Goal: Task Accomplishment & Management: Complete application form

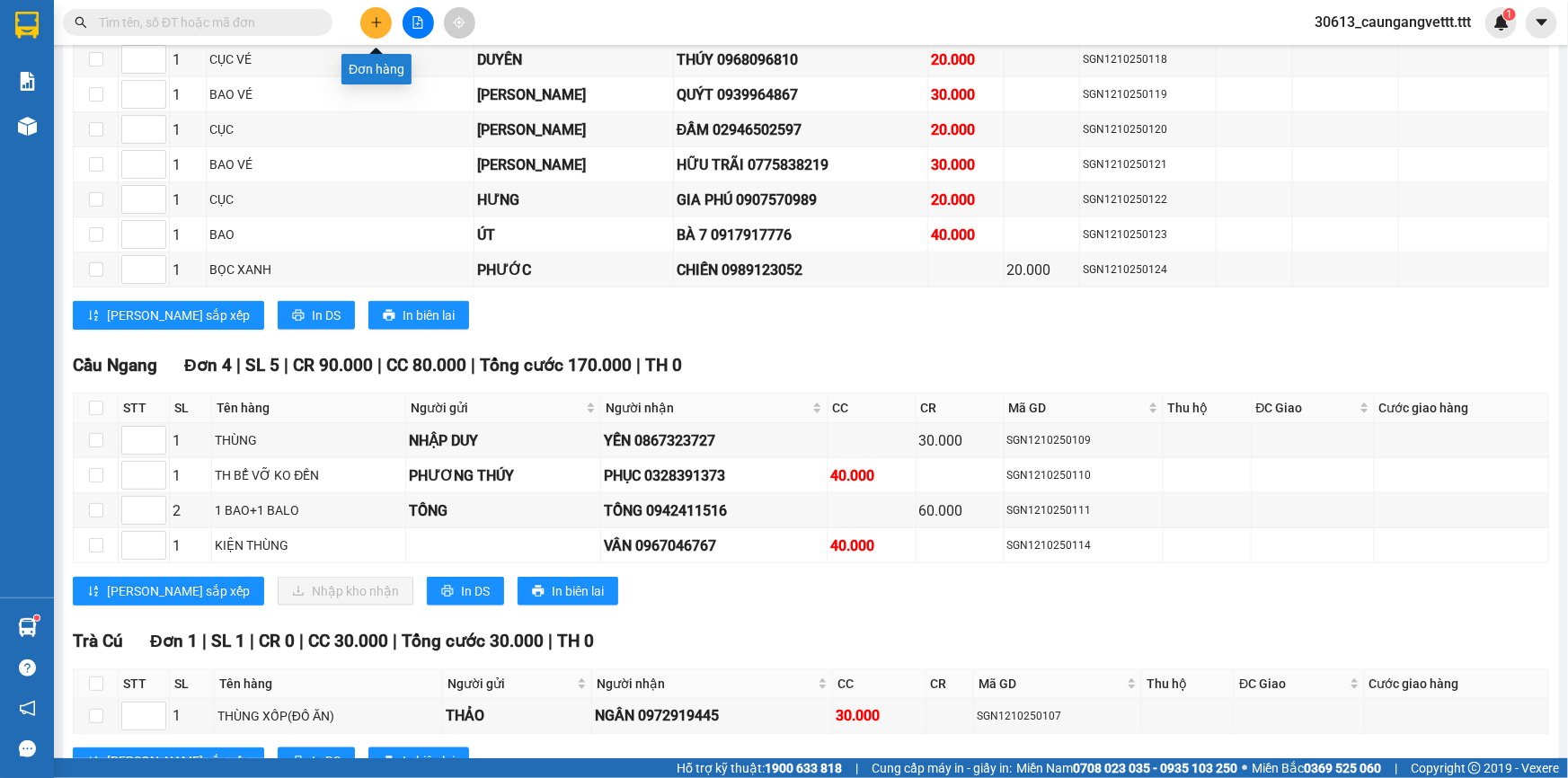
click at [383, 18] on button at bounding box center [376, 23] width 31 height 31
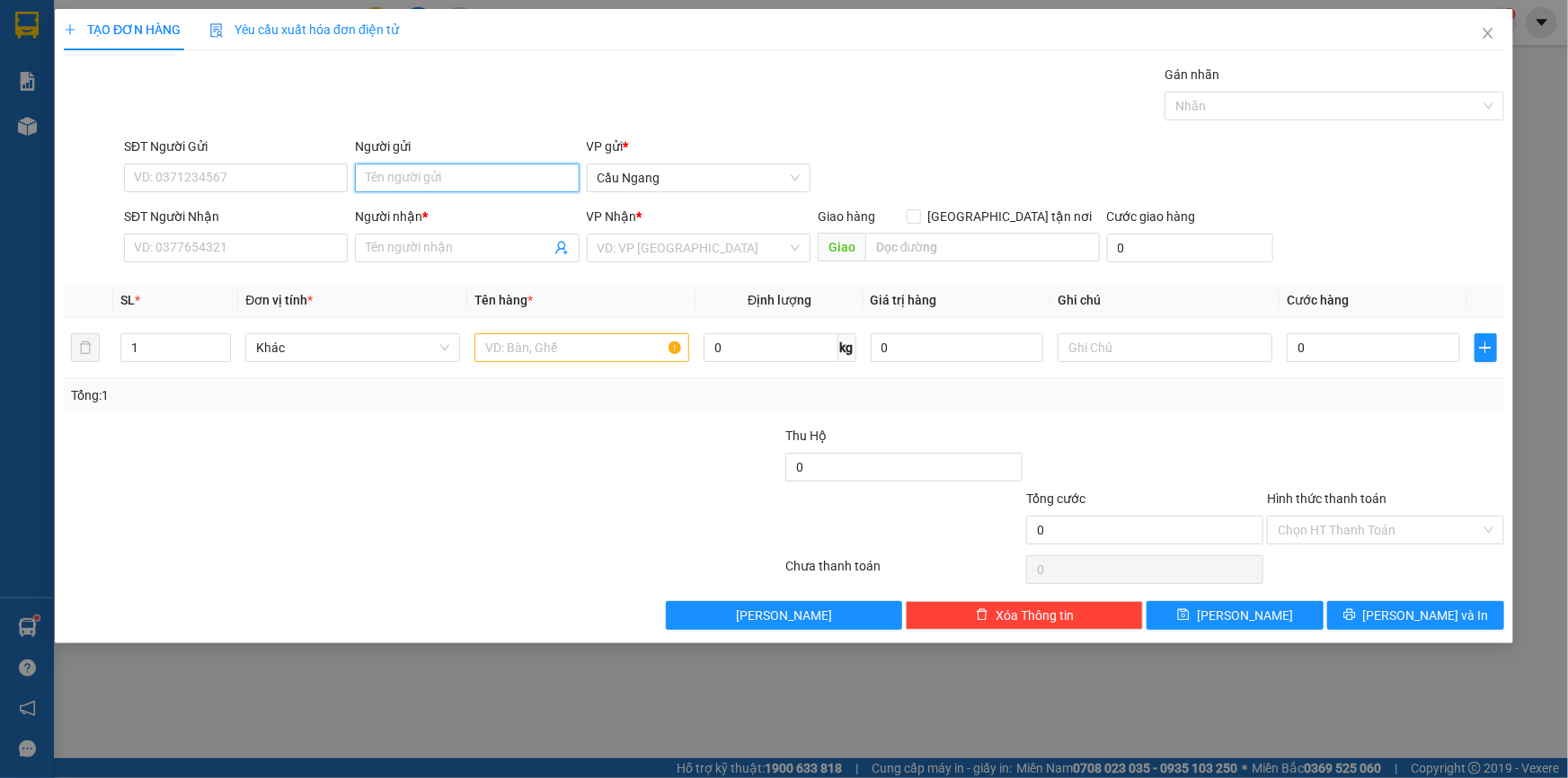
click at [416, 179] on input "Người gửi" at bounding box center [466, 178] width 224 height 28
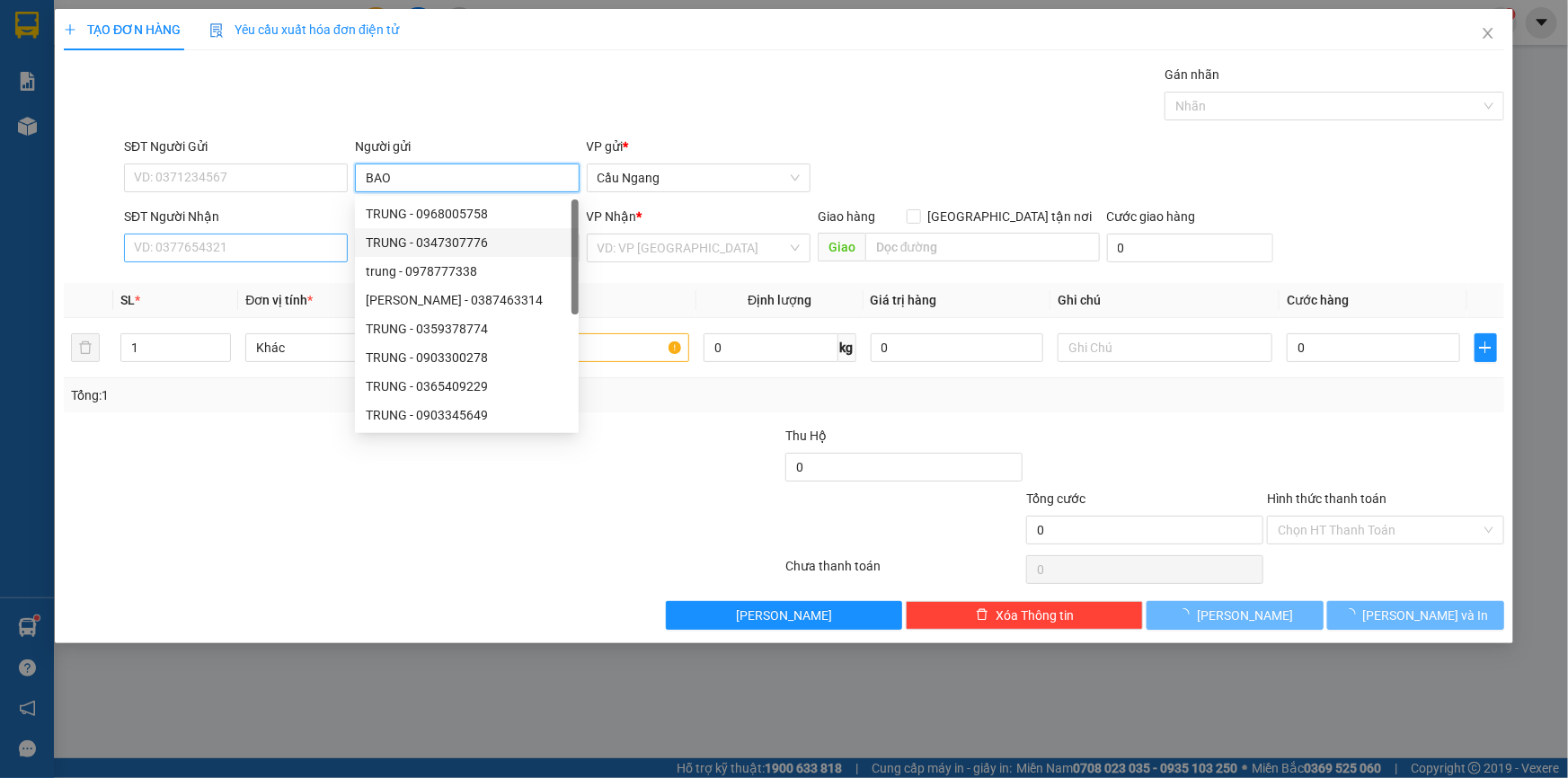
type input "BAO"
click at [250, 251] on input "SĐT Người Nhận" at bounding box center [236, 248] width 224 height 28
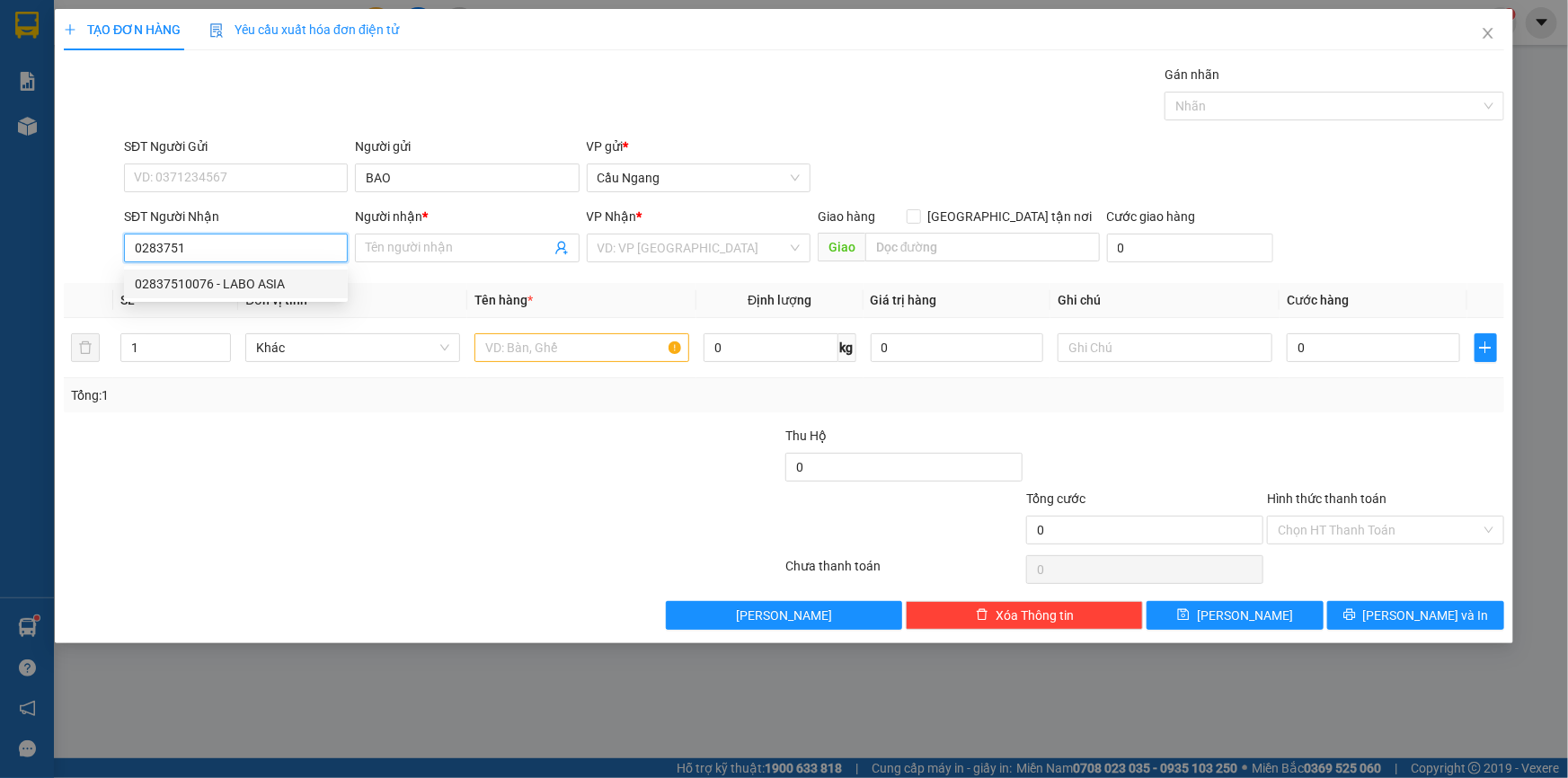
click at [245, 283] on div "02837510076 - LABO ASIA" at bounding box center [236, 284] width 202 height 20
type input "02837510076"
type input "LABO ASIA"
type input "02837510076"
click at [526, 345] on input "text" at bounding box center [581, 347] width 215 height 28
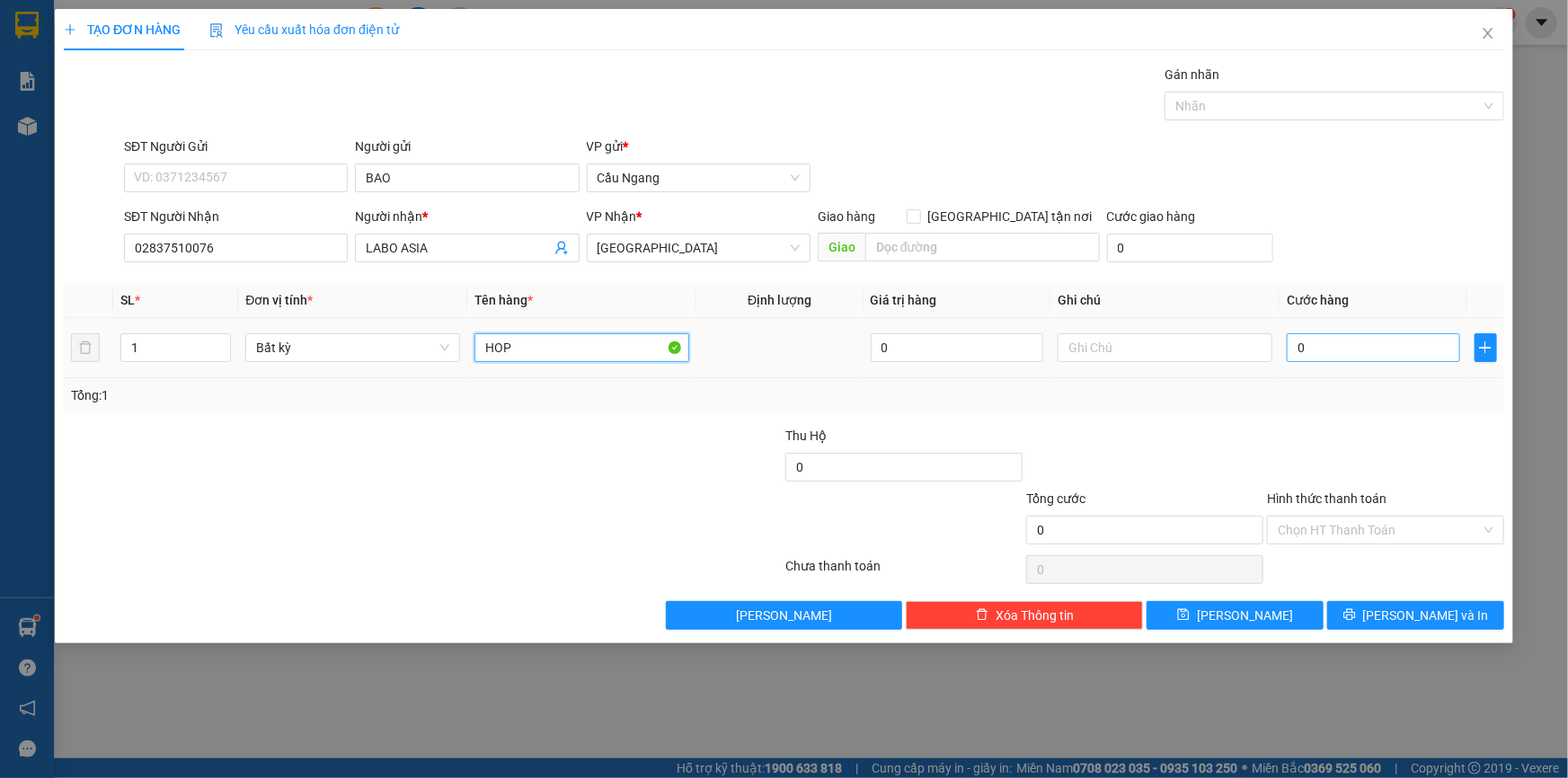
type input "HOP"
click at [1374, 344] on input "0" at bounding box center [1373, 347] width 174 height 28
type input "2"
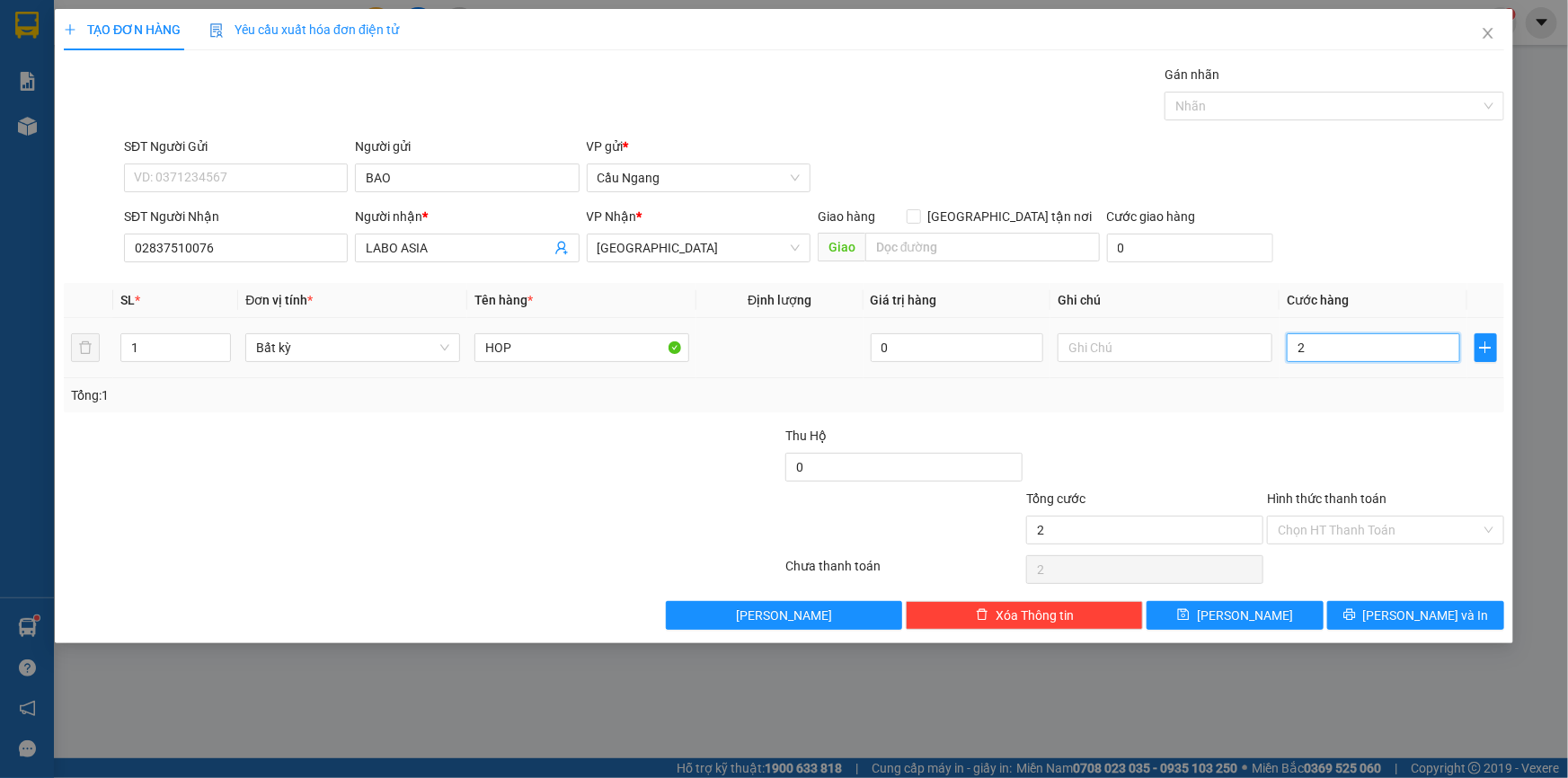
type input "20"
type input "200"
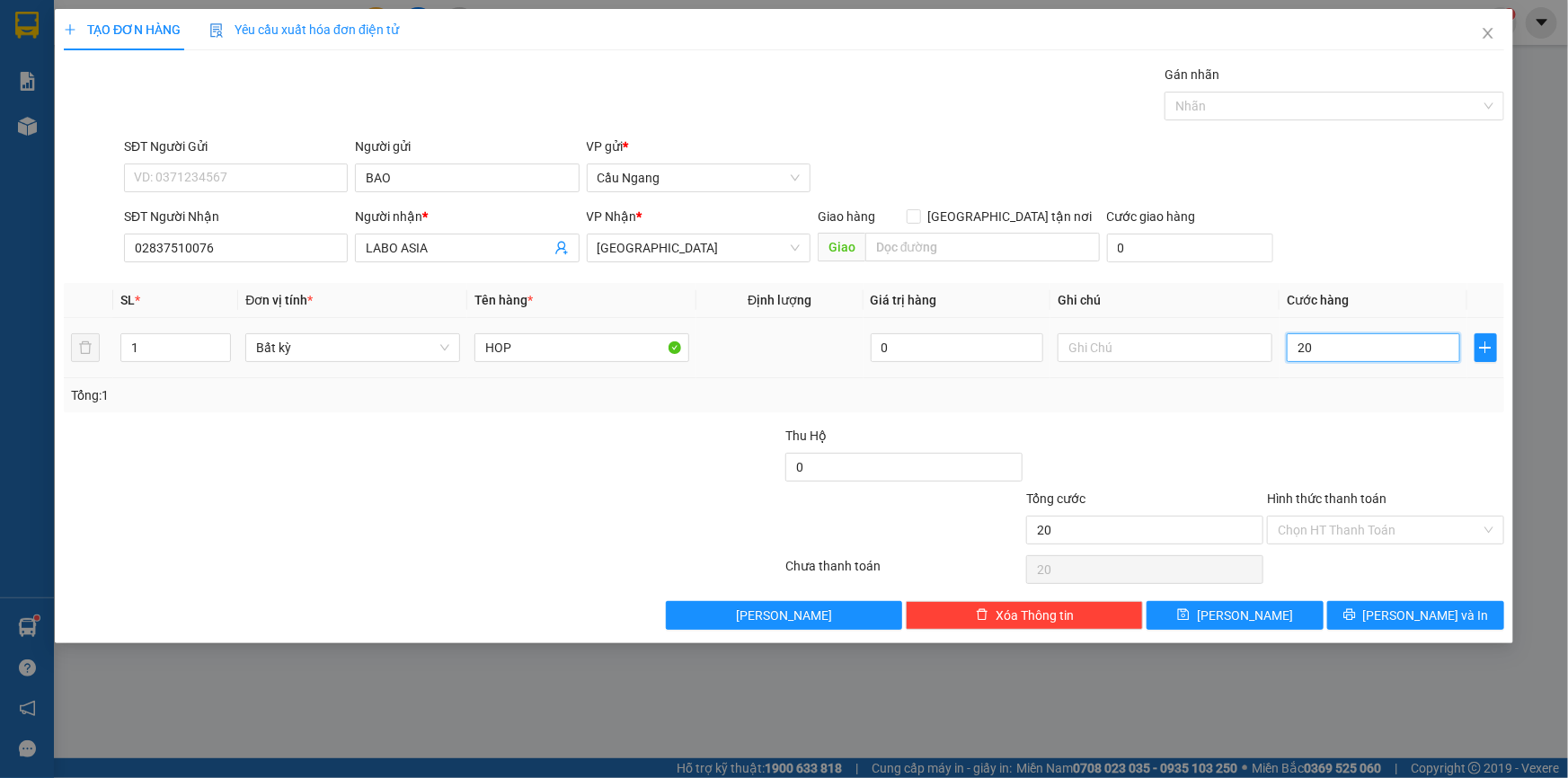
type input "200"
type input "2.000"
type input "20.000"
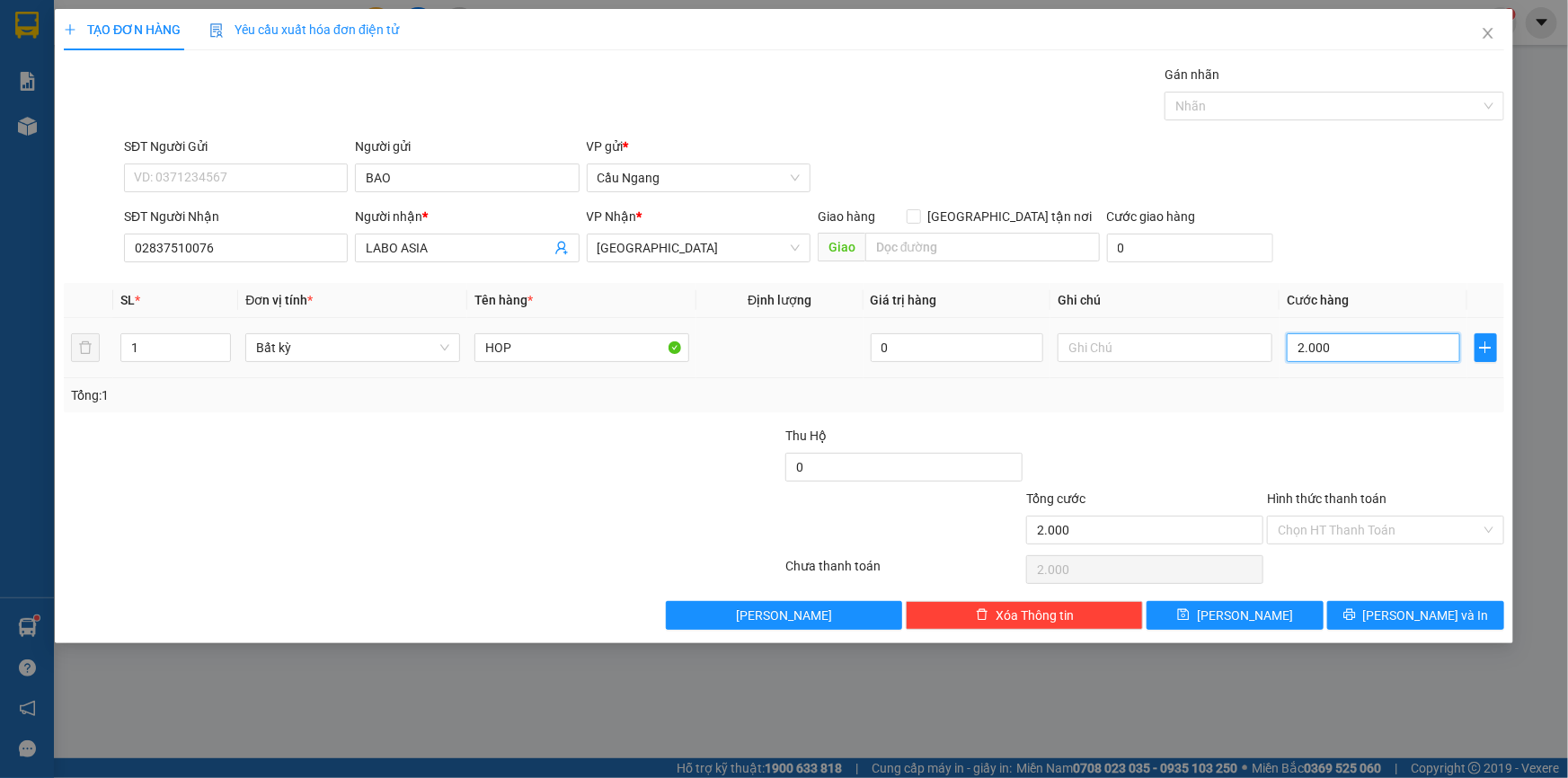
type input "20.000"
click at [1374, 526] on input "Hình thức thanh toán" at bounding box center [1379, 529] width 203 height 27
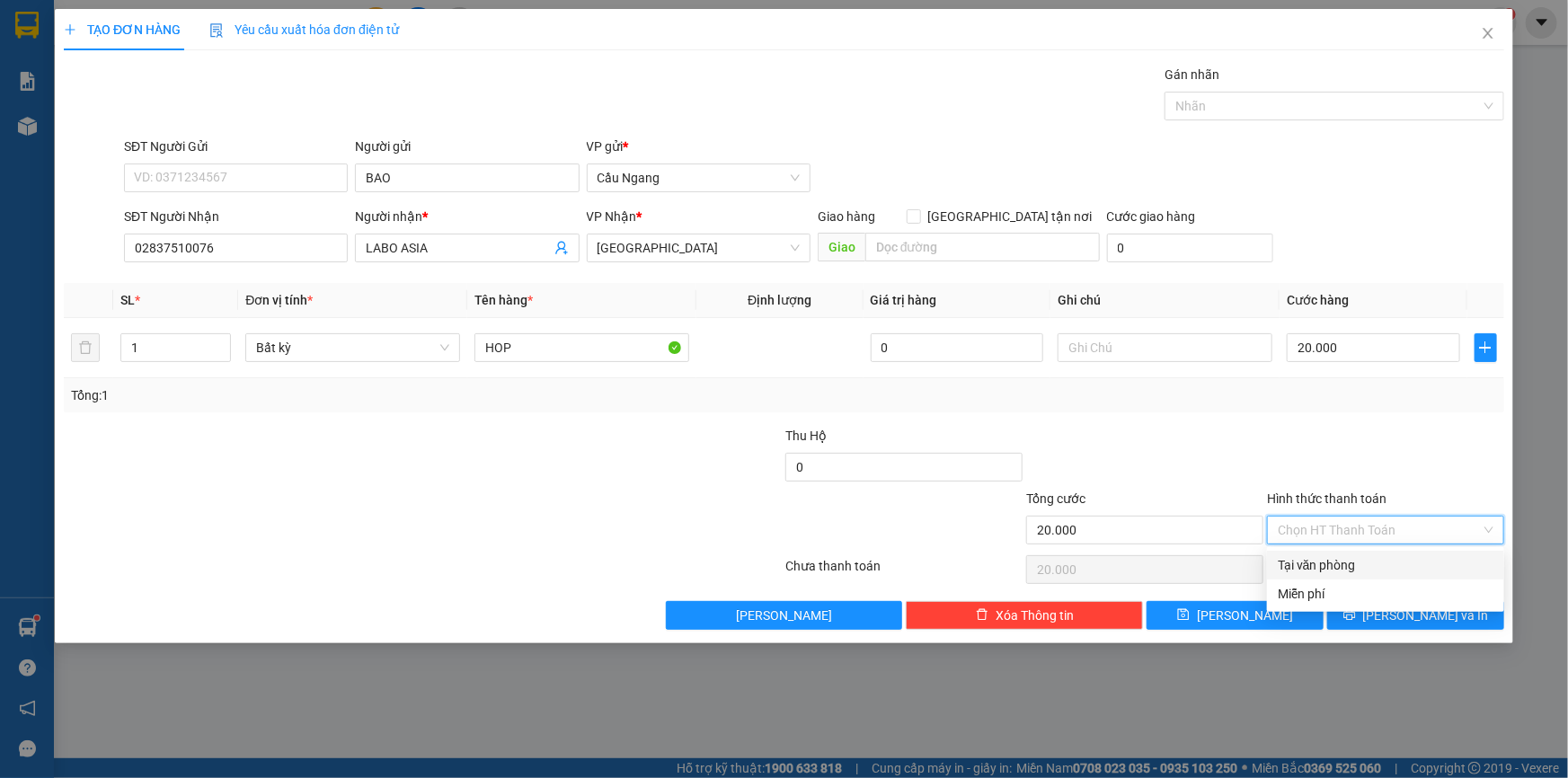
click at [1344, 566] on div "Tại văn phòng" at bounding box center [1385, 566] width 216 height 20
type input "0"
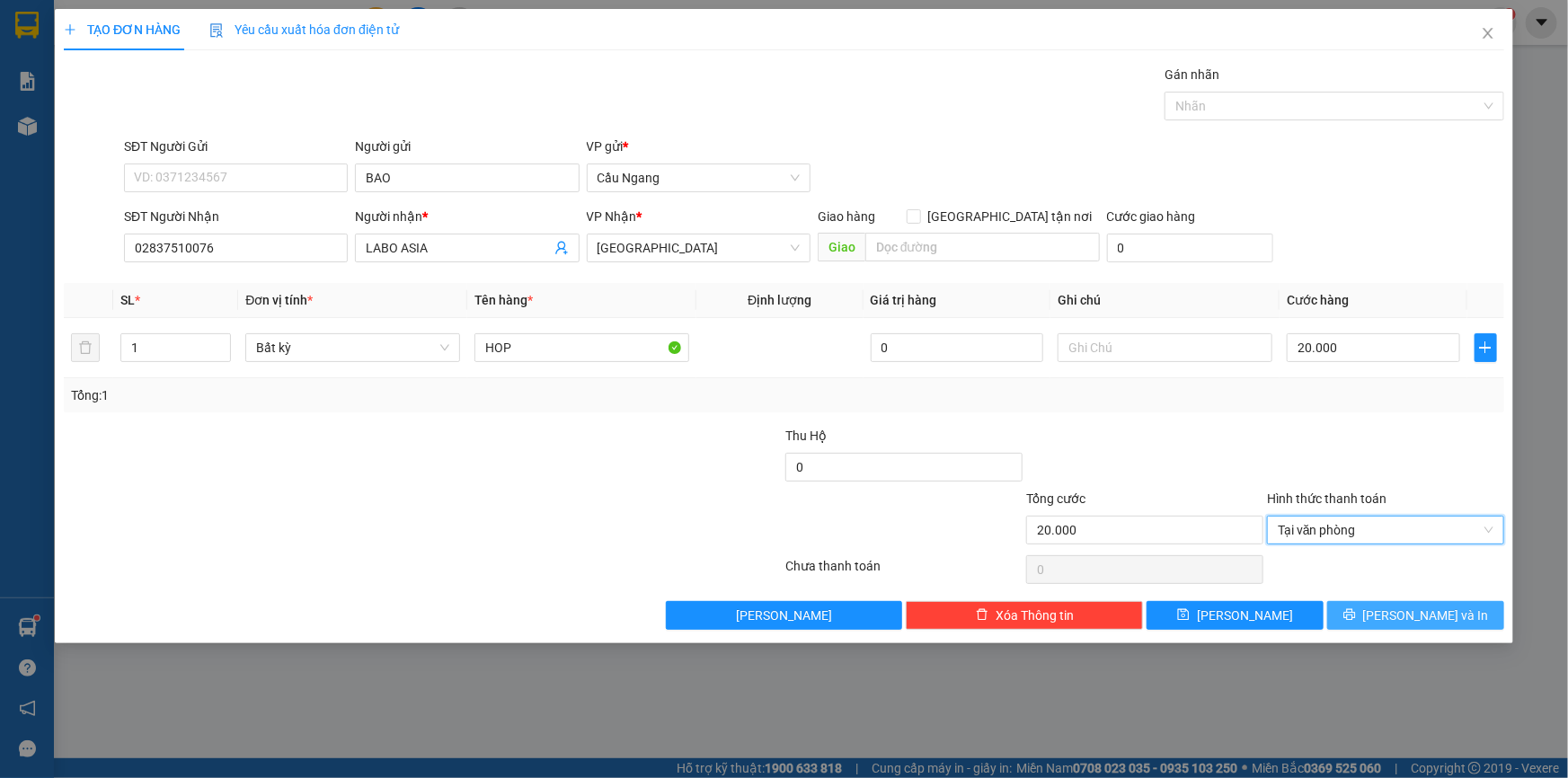
click at [1378, 609] on button "[PERSON_NAME] và In" at bounding box center [1416, 615] width 177 height 28
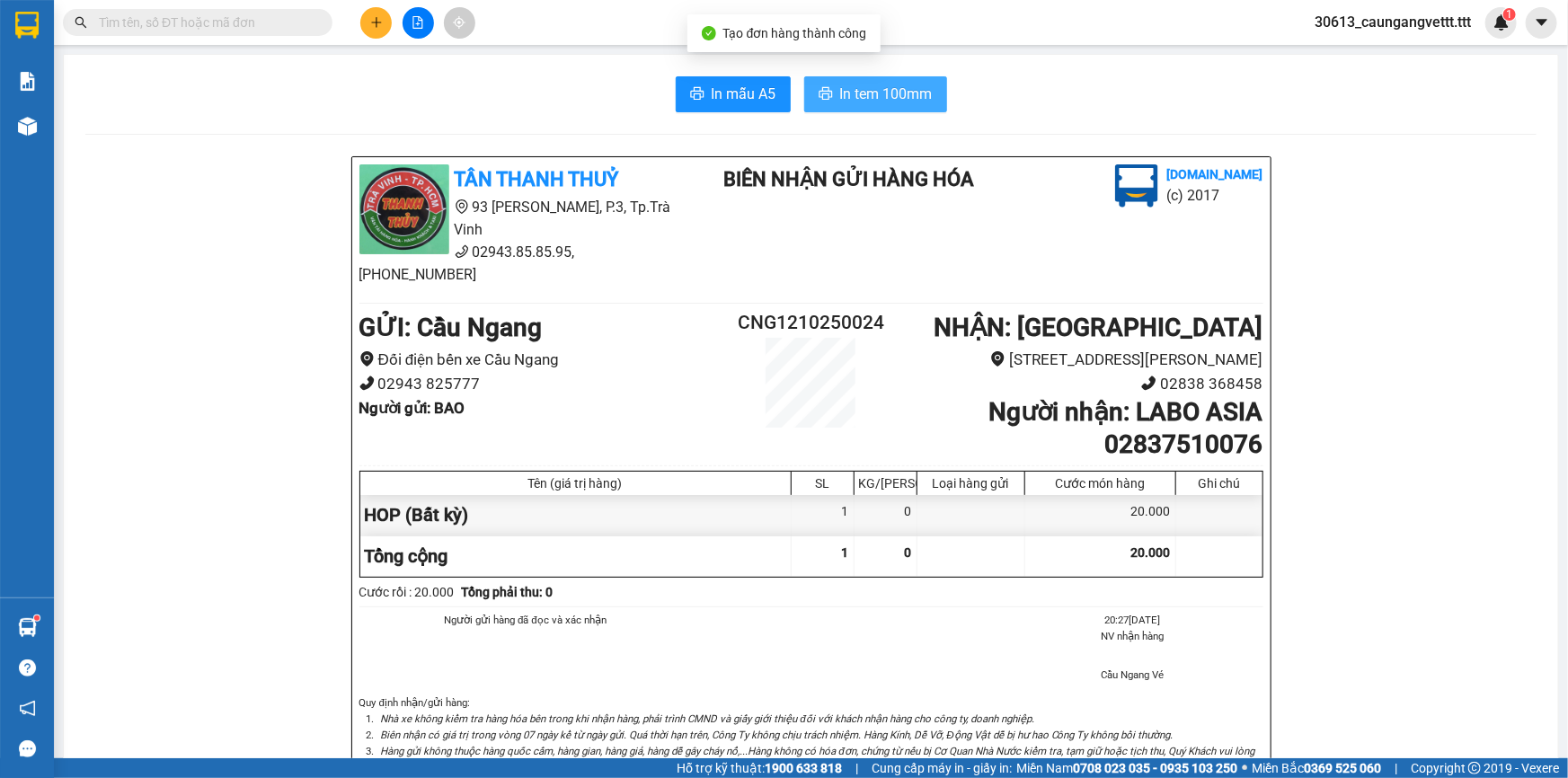
drag, startPoint x: 842, startPoint y: 86, endPoint x: 854, endPoint y: 109, distance: 25.9
click at [843, 87] on span "In tem 100mm" at bounding box center [887, 93] width 92 height 23
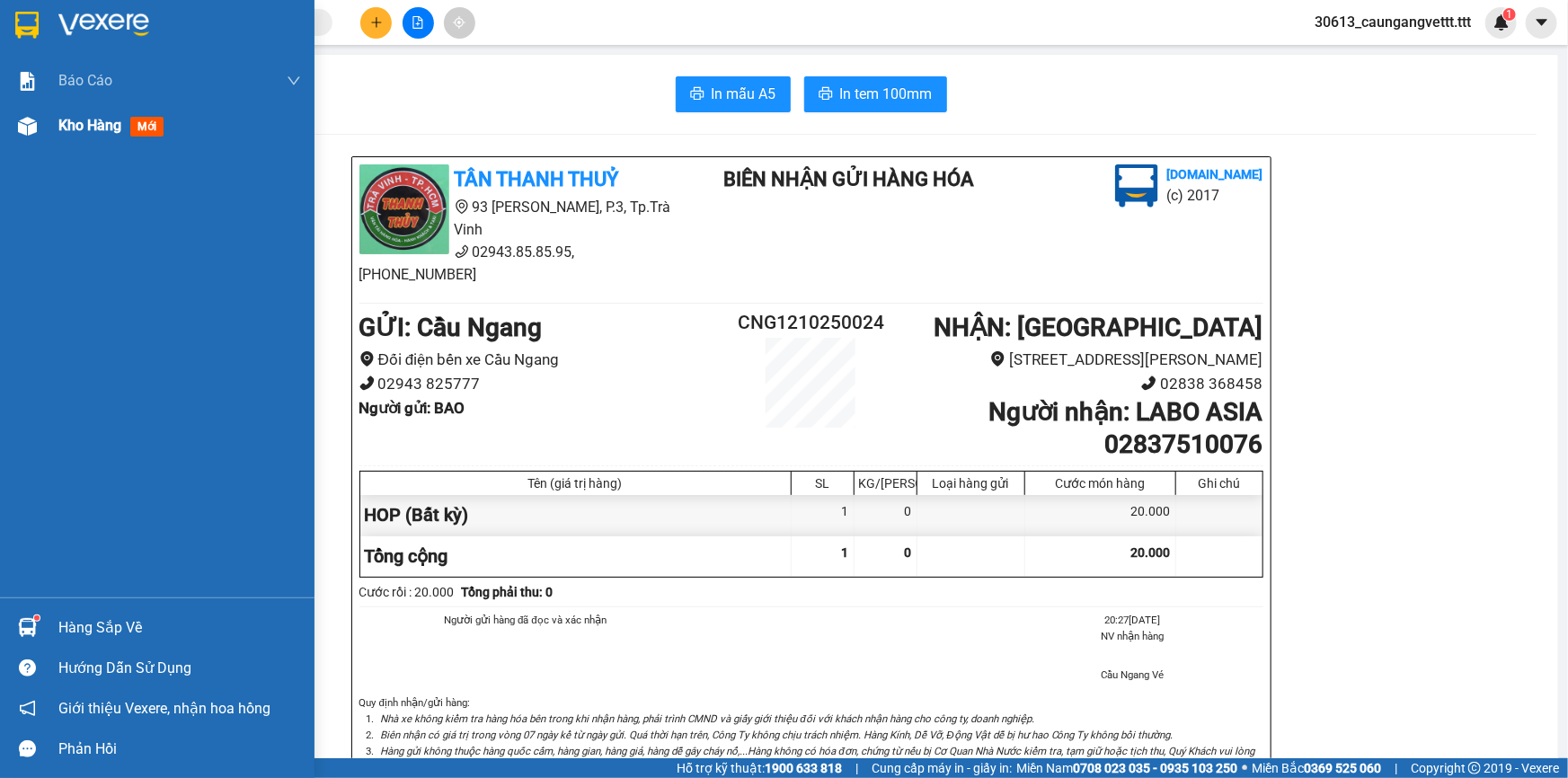
click at [73, 130] on span "Kho hàng" at bounding box center [89, 125] width 63 height 17
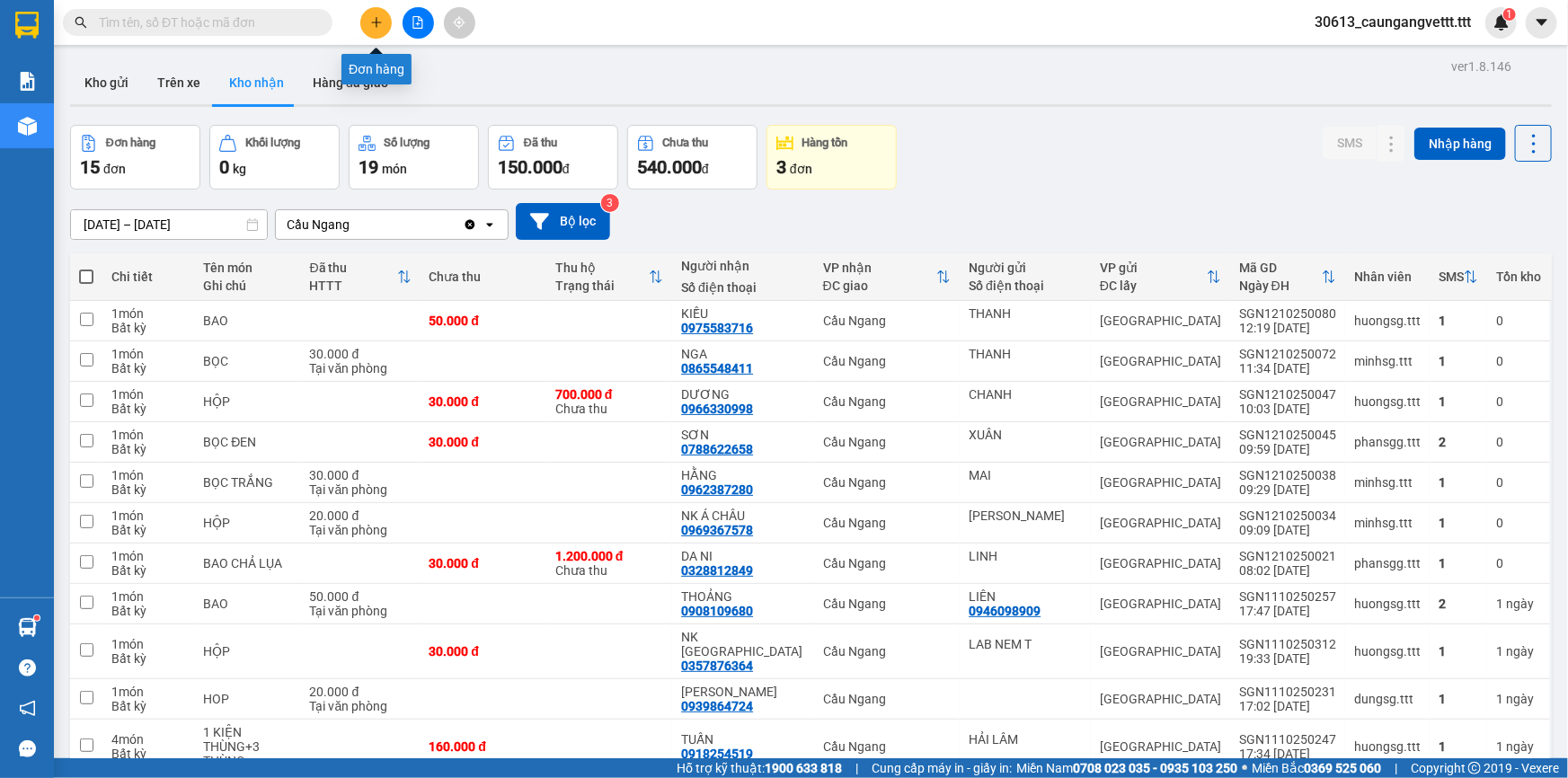
click at [372, 14] on button at bounding box center [376, 23] width 31 height 31
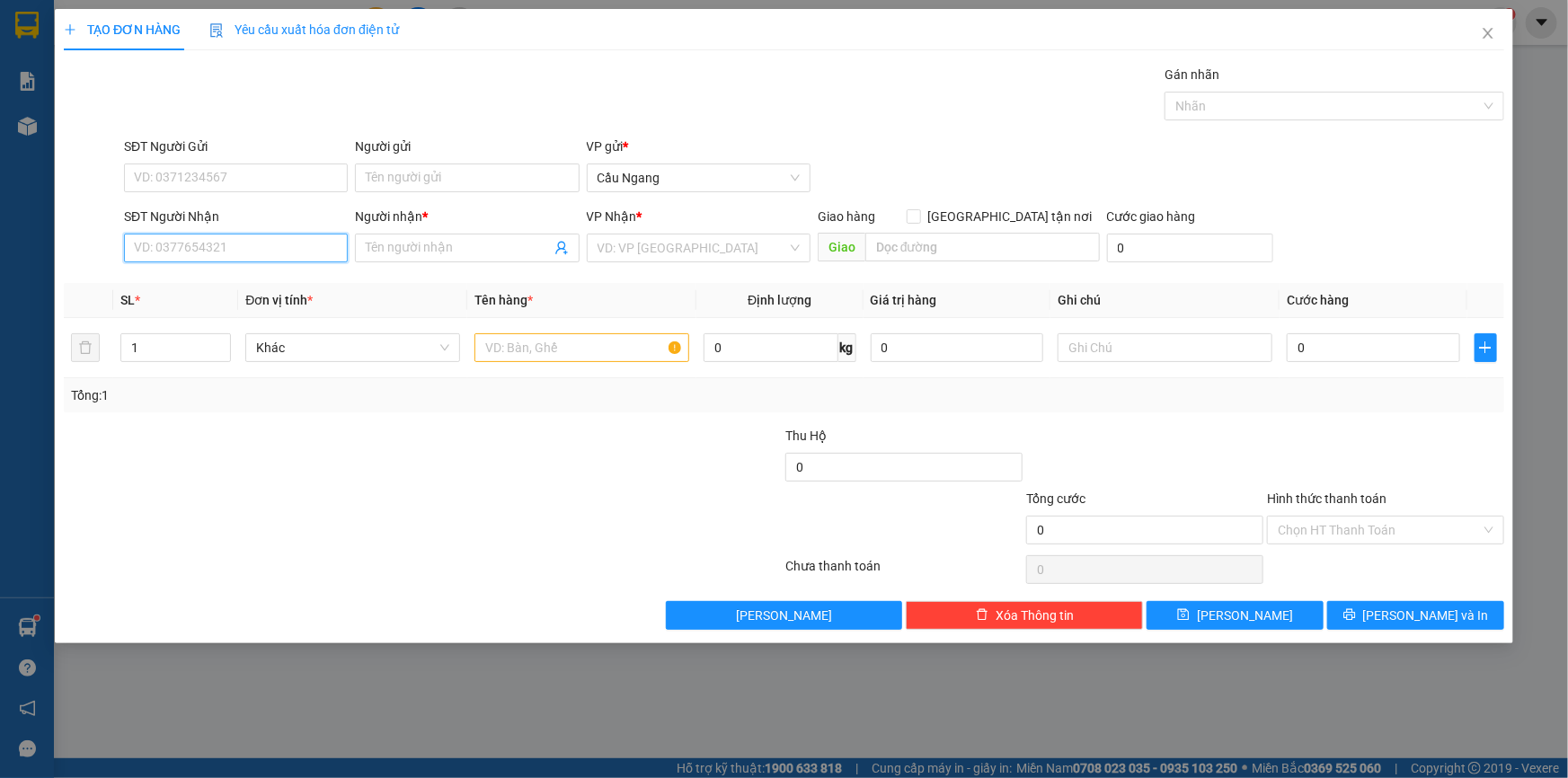
click at [215, 250] on input "SĐT Người Nhận" at bounding box center [236, 248] width 224 height 28
drag, startPoint x: 238, startPoint y: 286, endPoint x: 261, endPoint y: 281, distance: 23.5
click at [238, 287] on div "0908486607 - THÔNG" at bounding box center [236, 284] width 202 height 20
type input "0908486607"
type input "THÔNG"
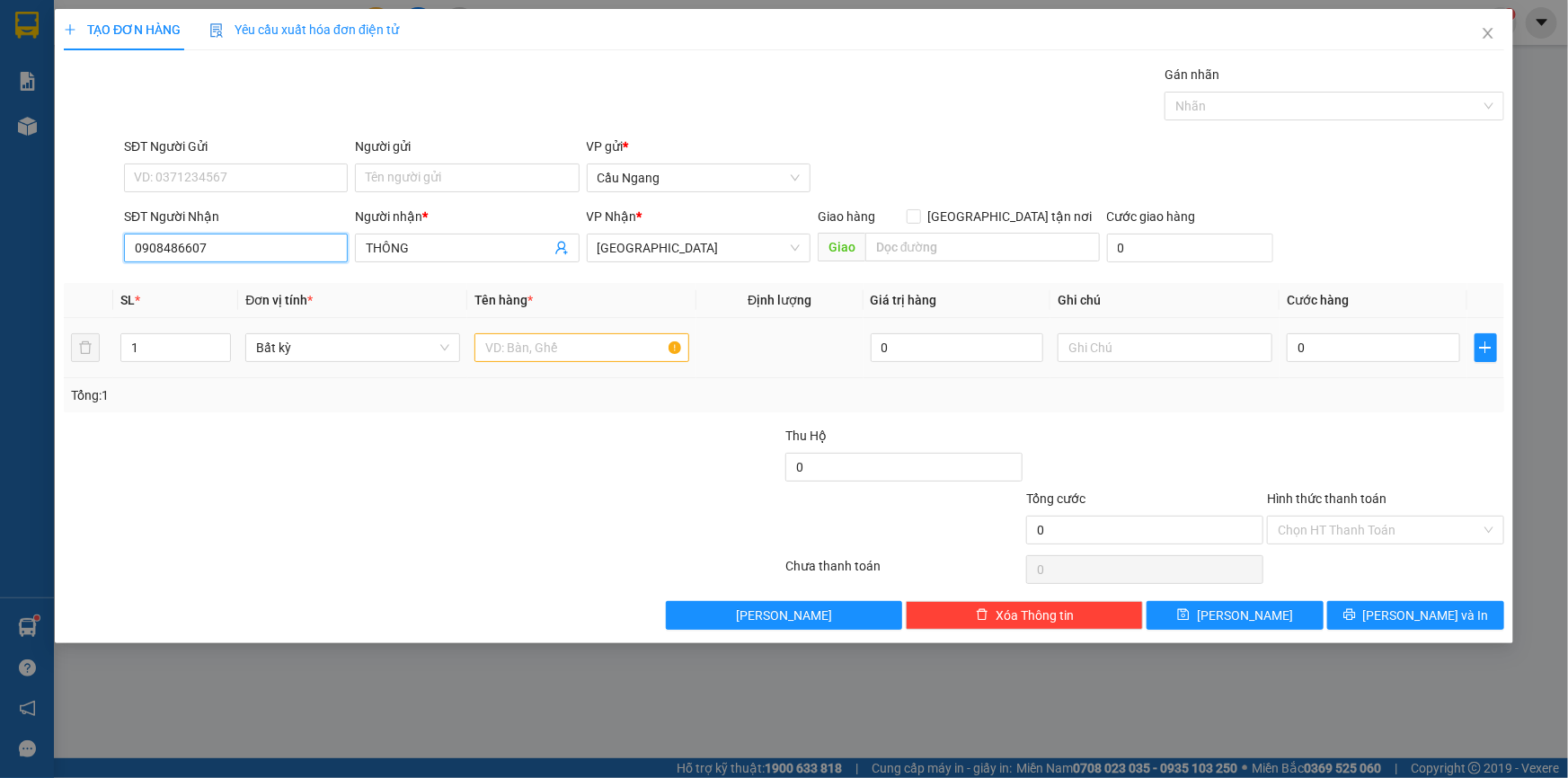
type input "0908486607"
click at [518, 352] on input "text" at bounding box center [581, 347] width 215 height 28
type input "THUNG"
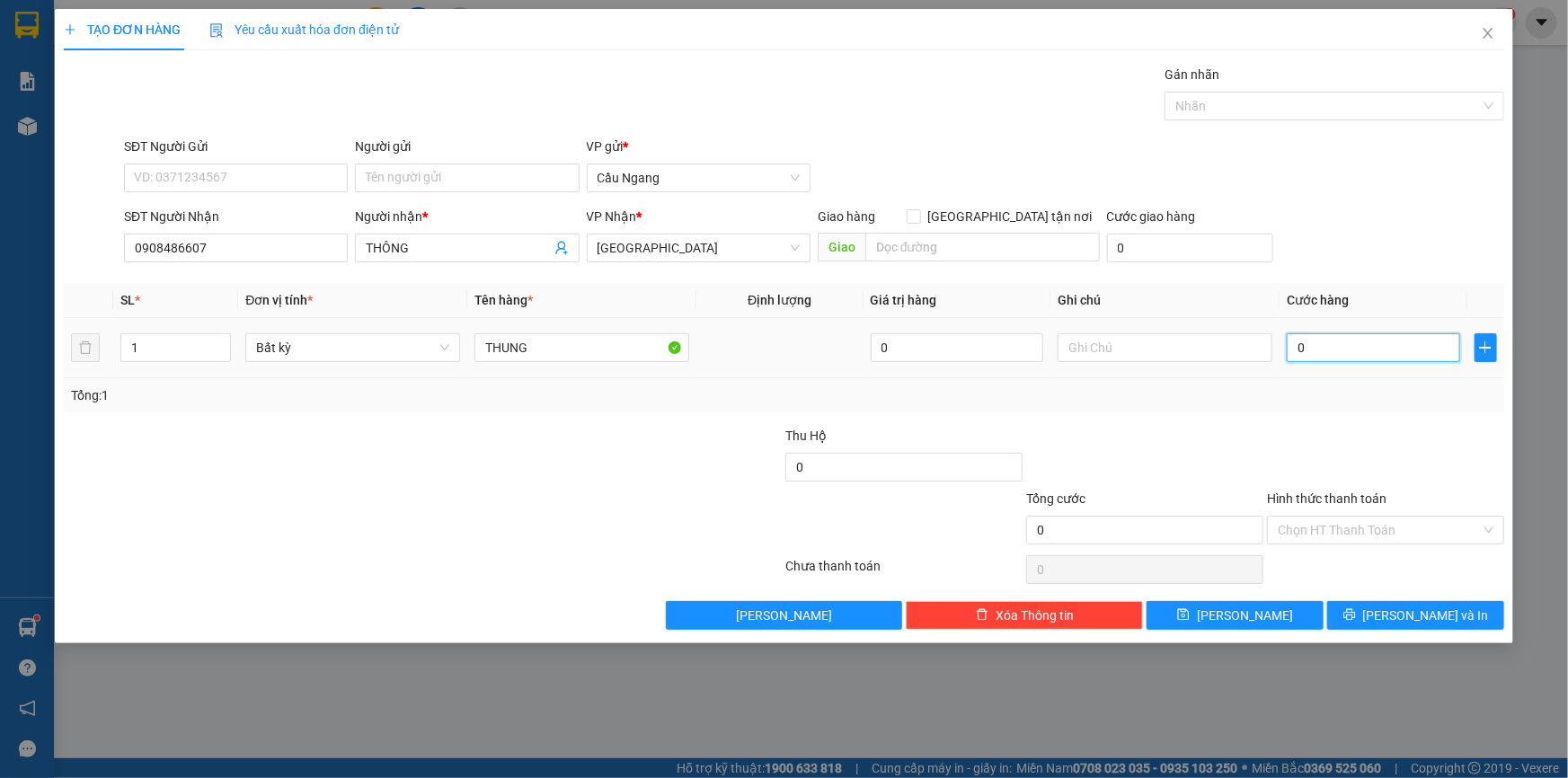
click at [1392, 343] on input "0" at bounding box center [1373, 347] width 174 height 28
type input "3"
type input "30"
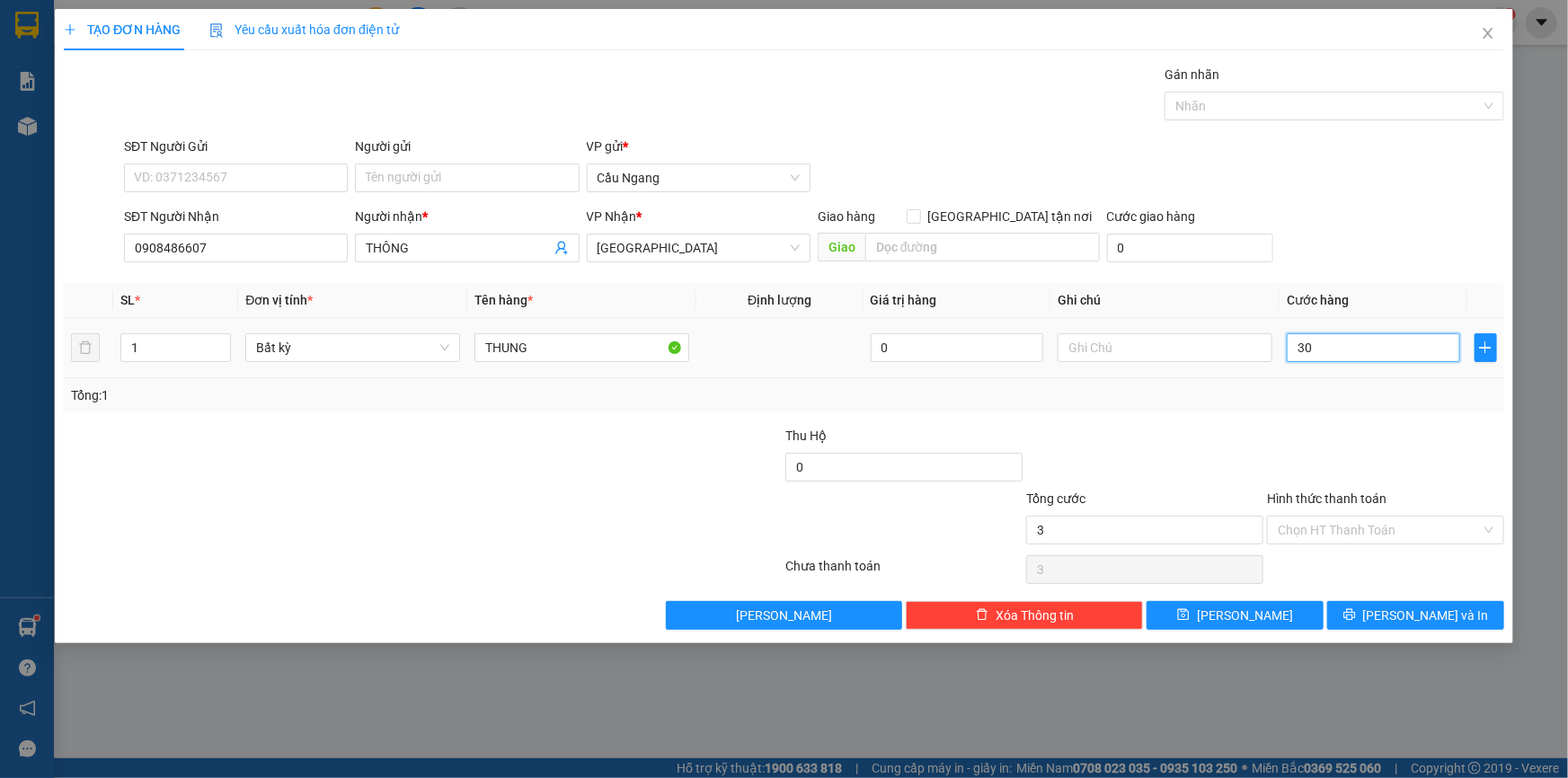
type input "30"
type input "300"
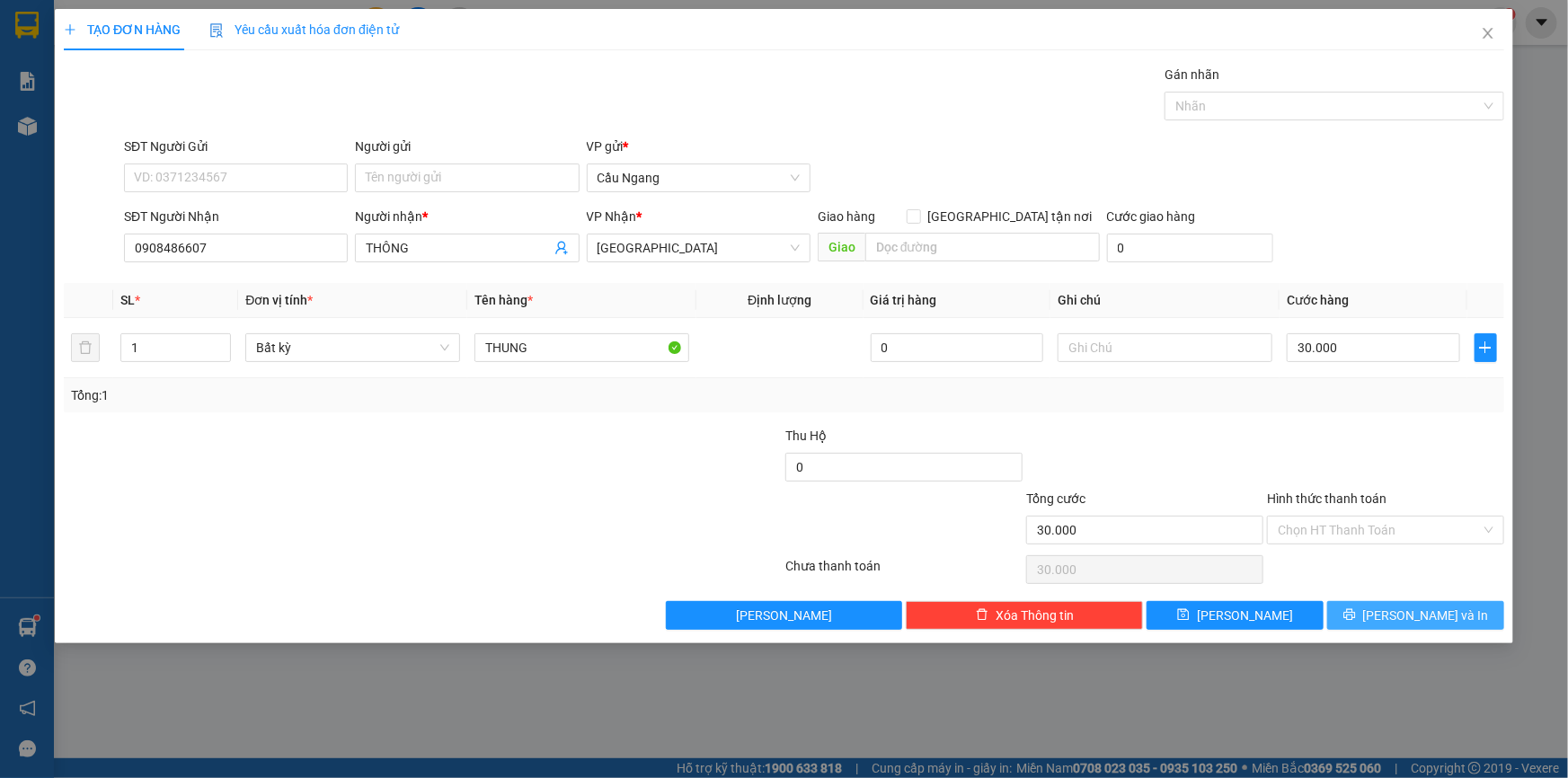
click at [1356, 609] on icon "printer" at bounding box center [1349, 615] width 13 height 13
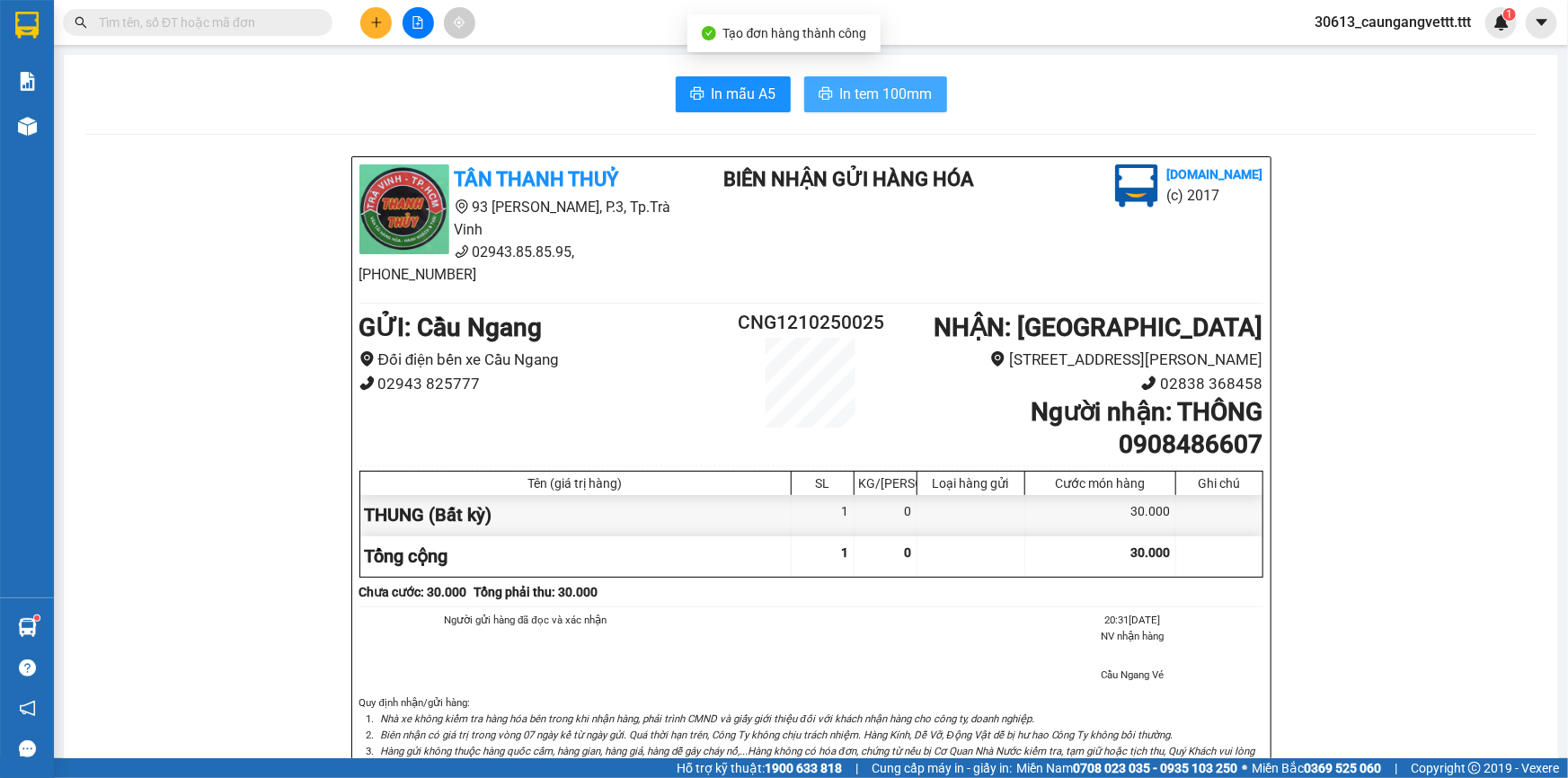
click at [877, 84] on span "In tem 100mm" at bounding box center [887, 93] width 92 height 23
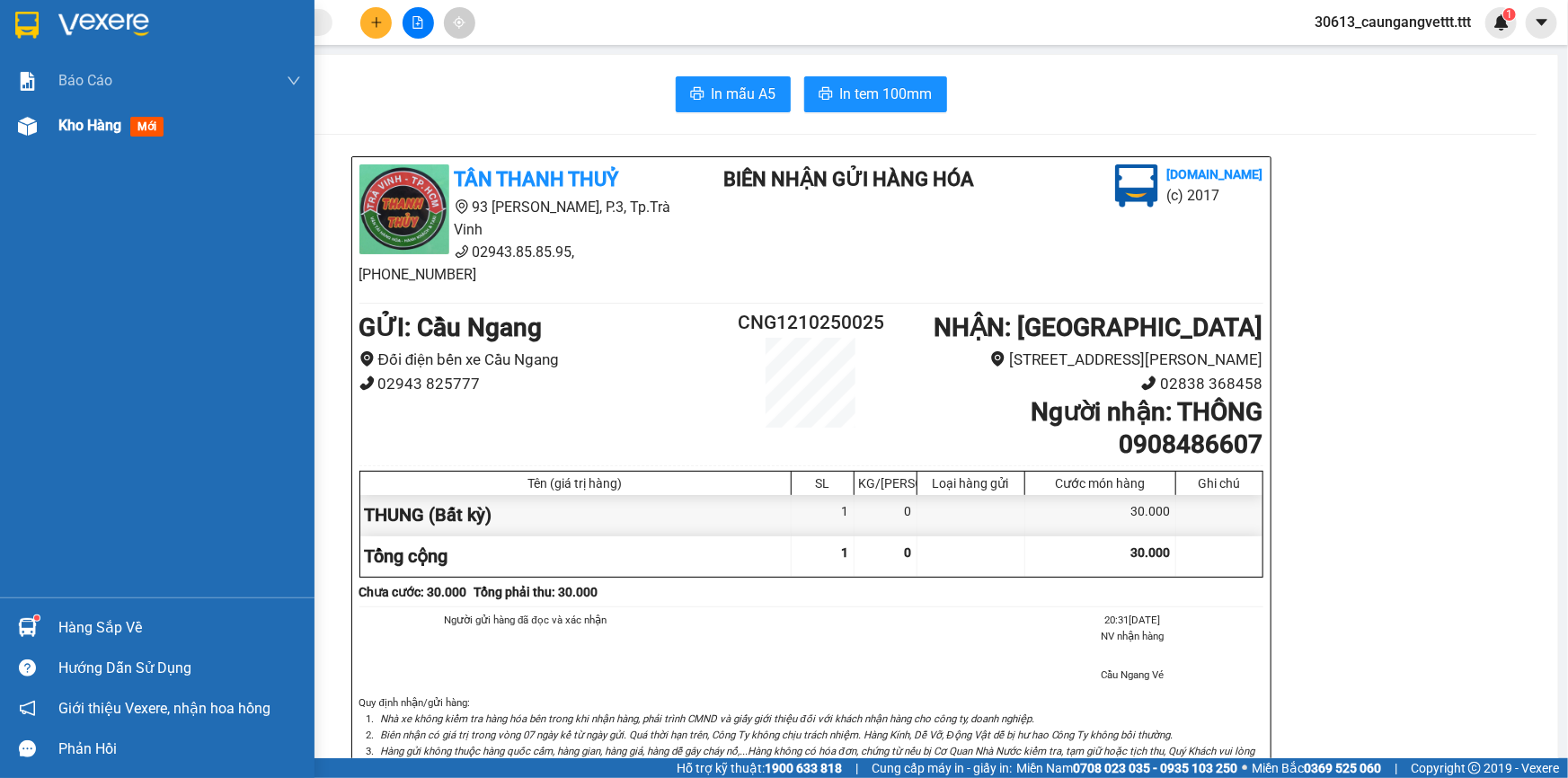
click at [76, 133] on span "Kho hàng" at bounding box center [89, 125] width 63 height 17
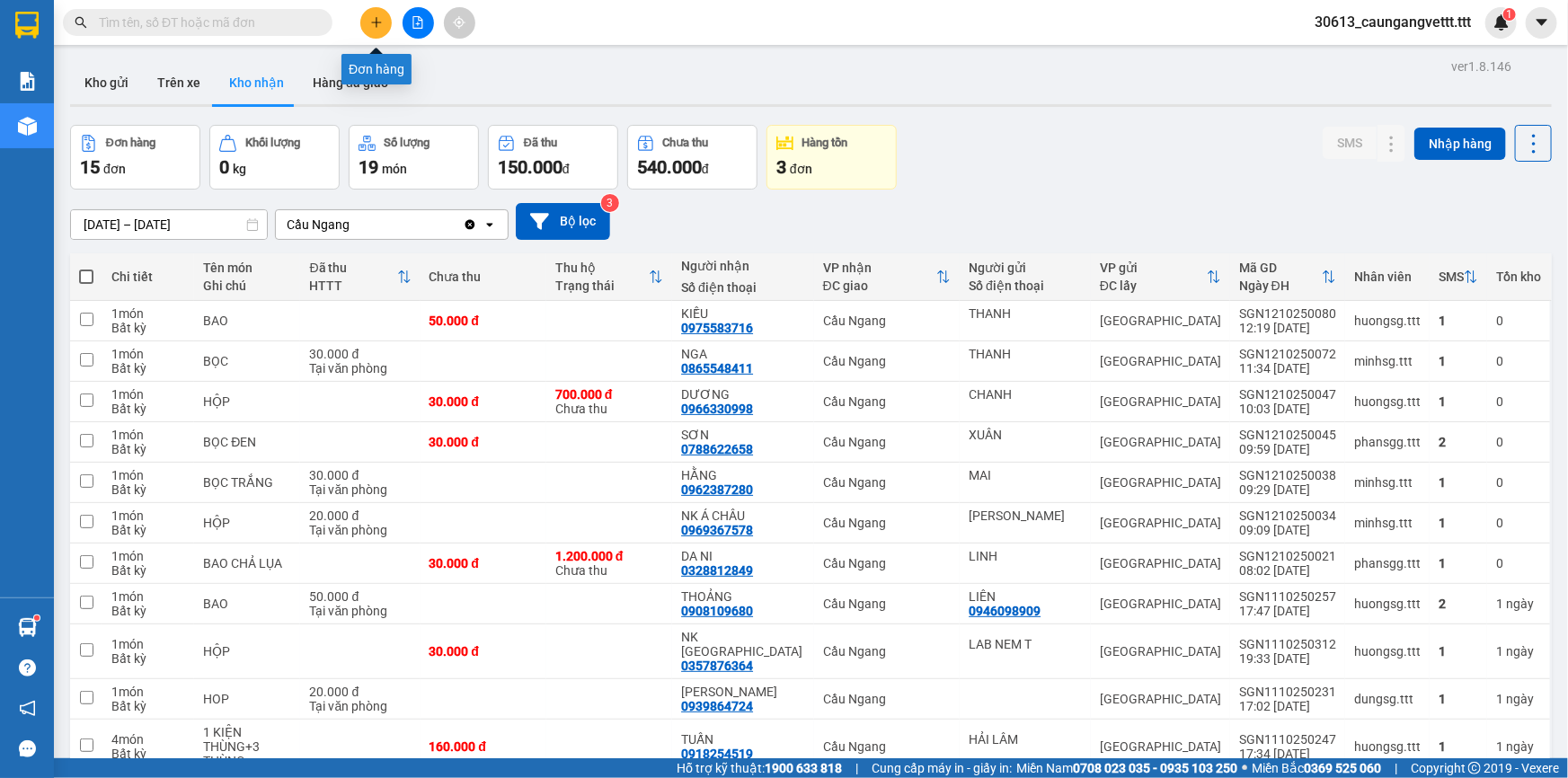
click at [370, 18] on icon "plus" at bounding box center [376, 22] width 13 height 13
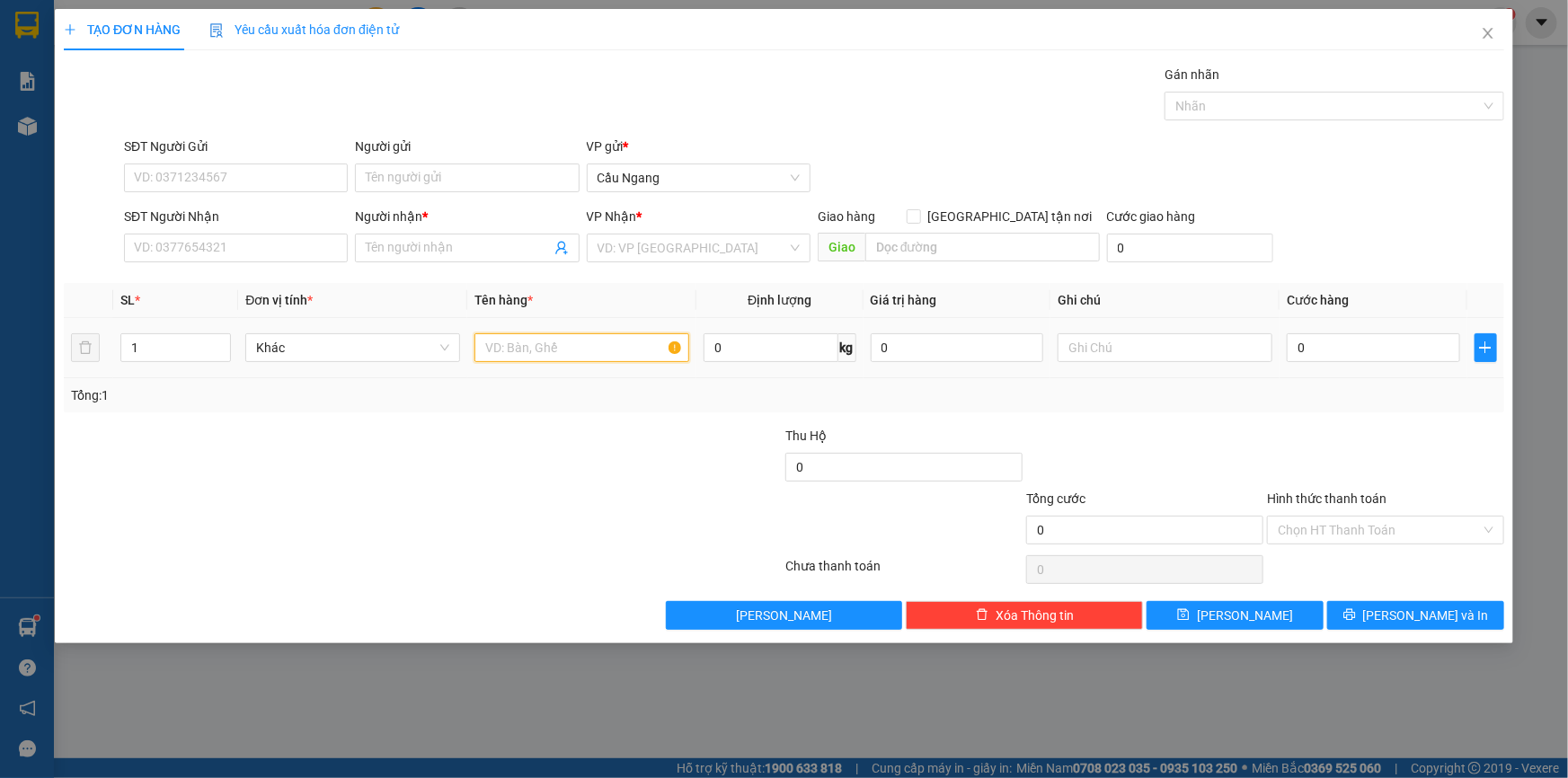
click at [563, 350] on input "text" at bounding box center [581, 347] width 215 height 28
type input "BAO"
click at [651, 248] on input "search" at bounding box center [692, 248] width 189 height 27
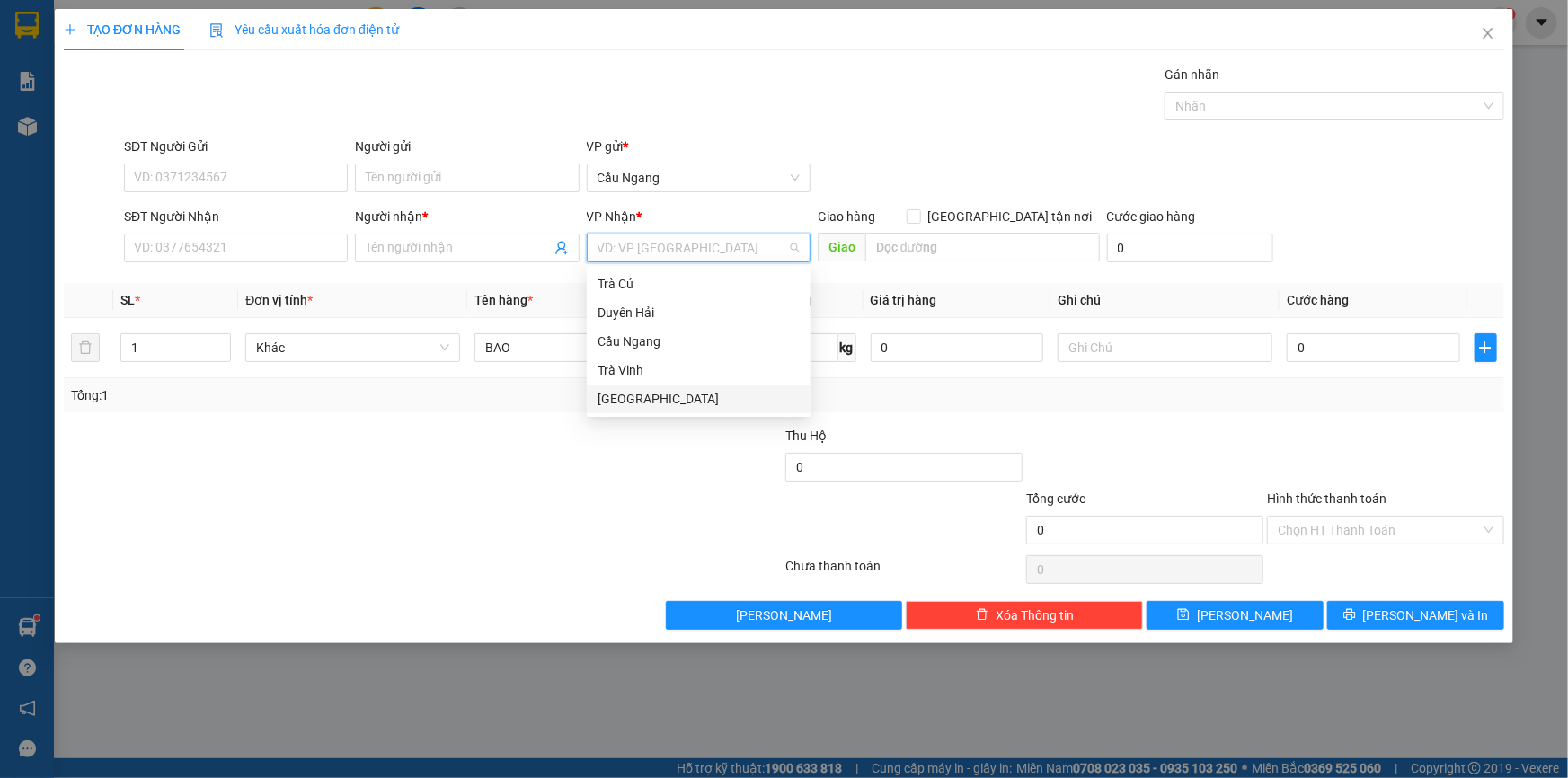
click at [640, 398] on div "[GEOGRAPHIC_DATA]" at bounding box center [699, 399] width 202 height 20
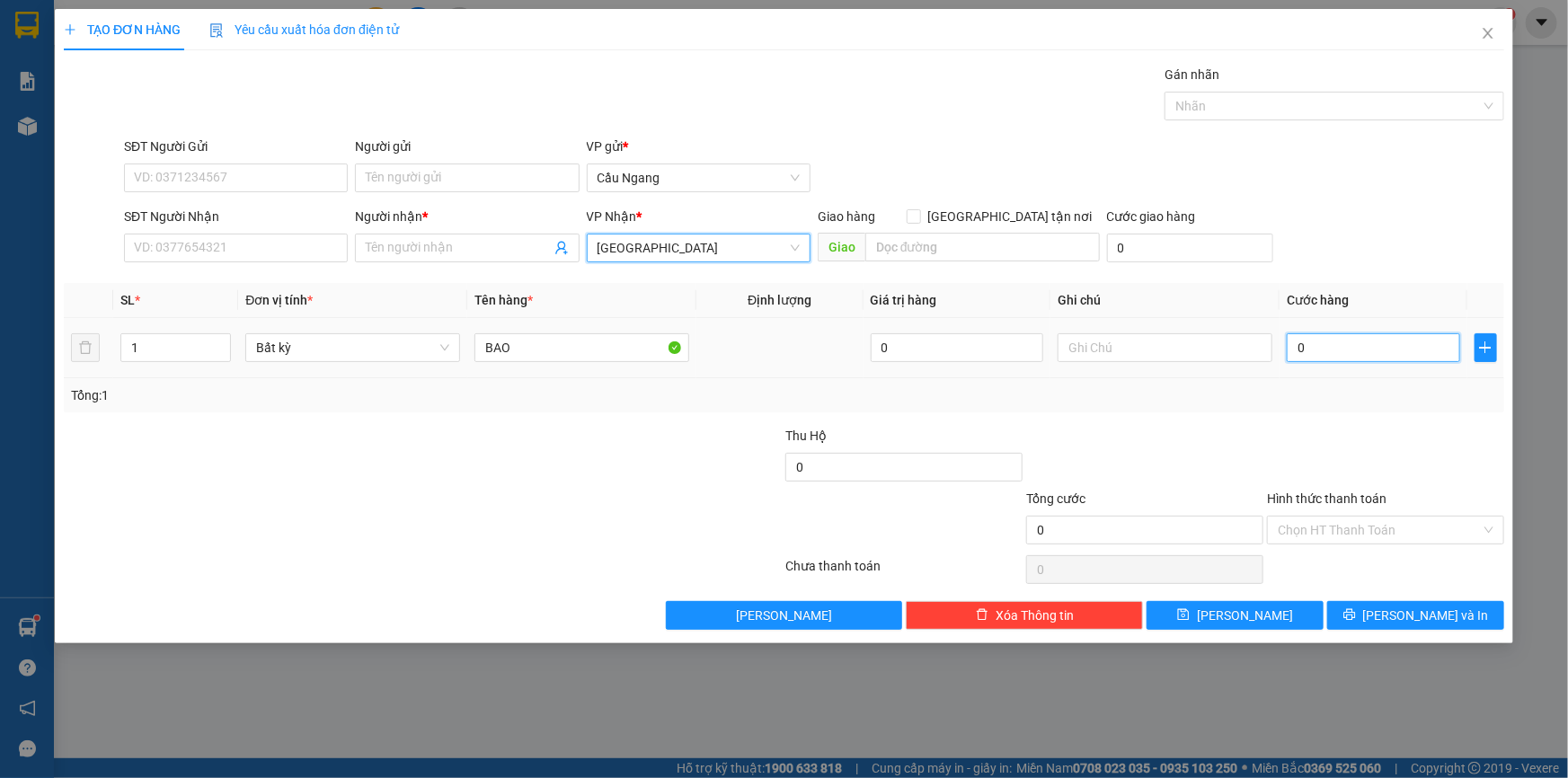
click at [1361, 351] on input "0" at bounding box center [1373, 347] width 174 height 28
type input "4"
type input "40"
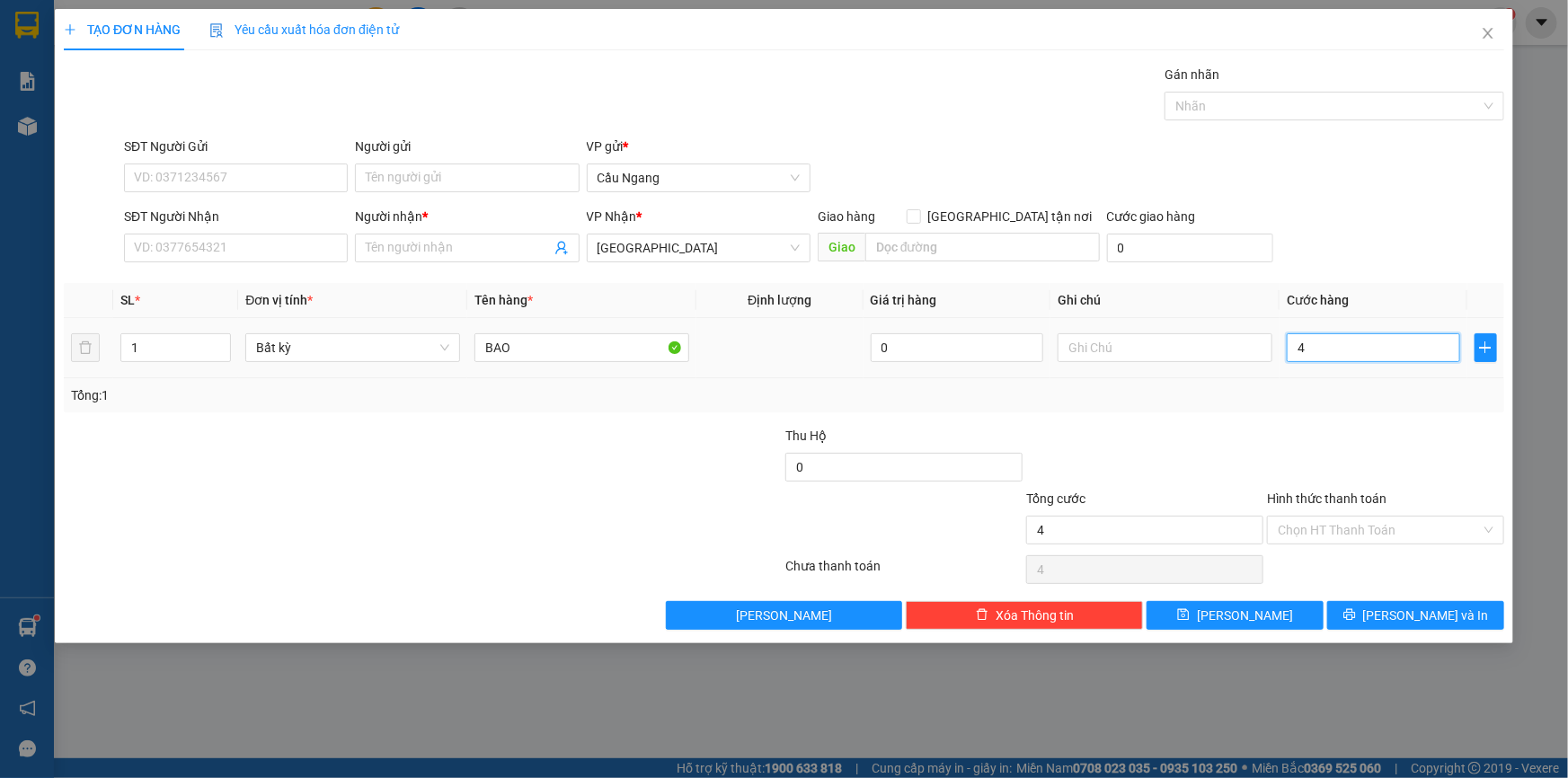
type input "40"
type input "400"
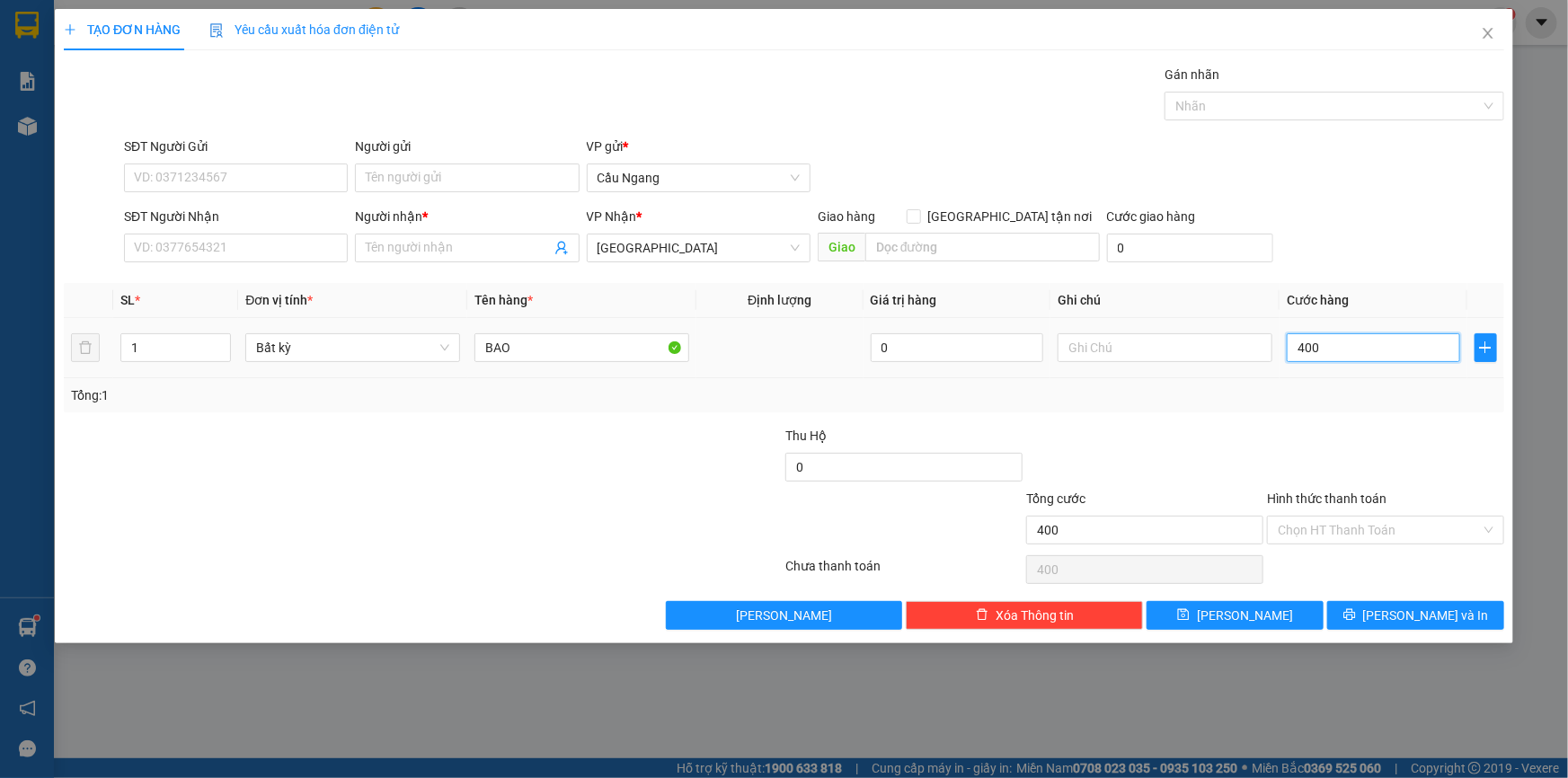
type input "4.000"
type input "40.000"
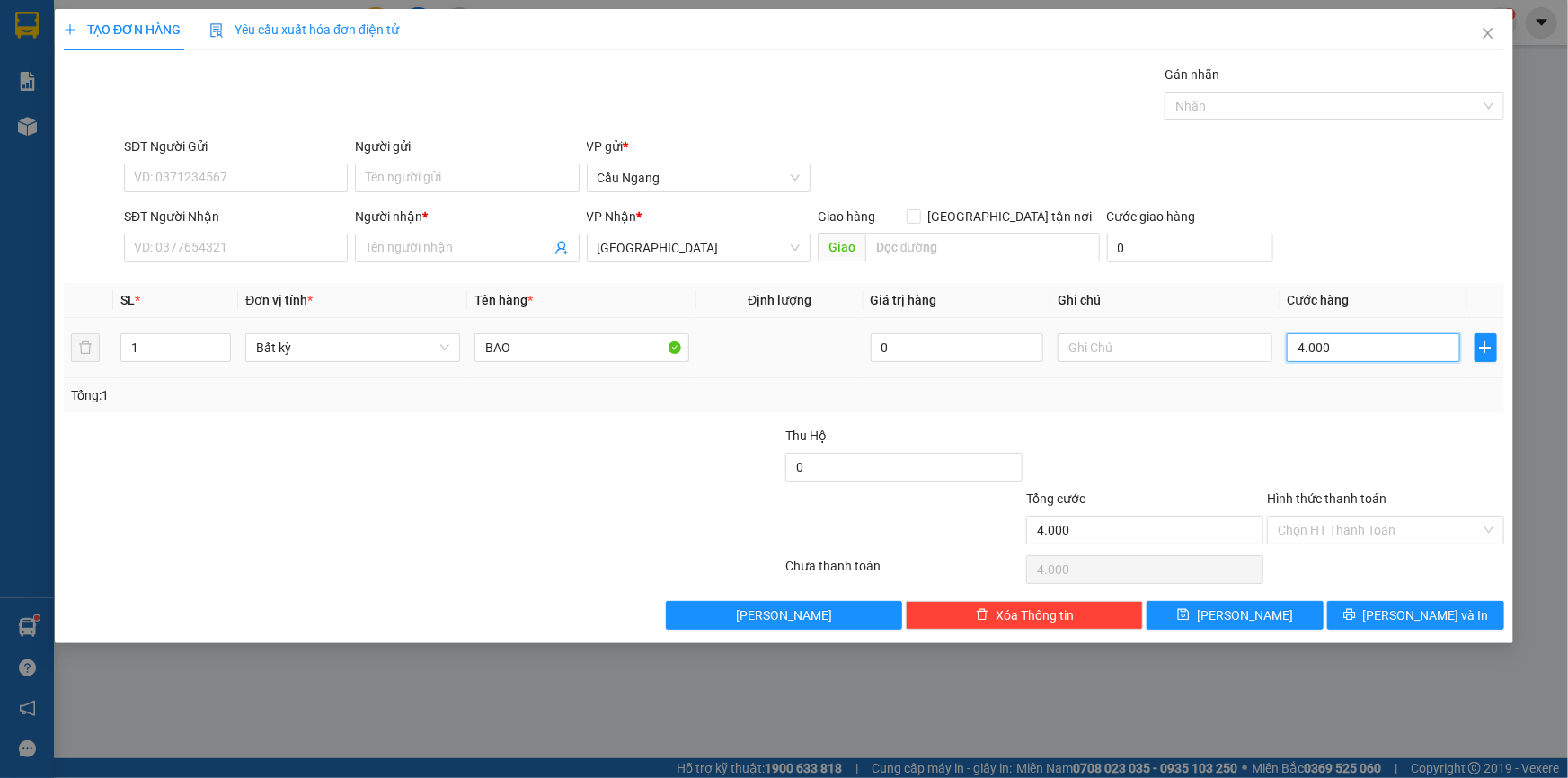
type input "40.000"
click at [148, 246] on input "SĐT Người Nhận" at bounding box center [236, 248] width 224 height 28
type input "078249"
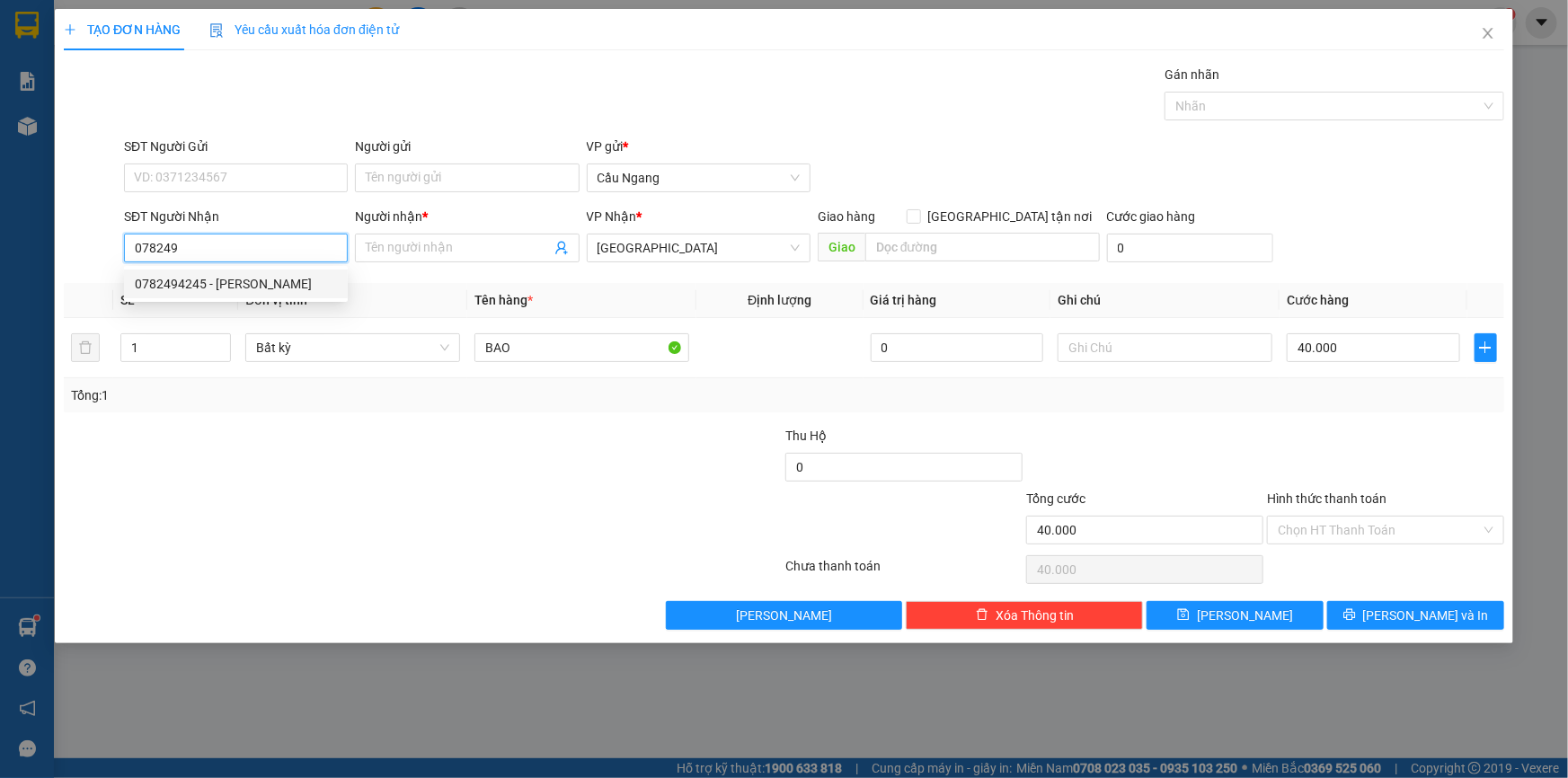
click at [228, 284] on div "0782494245 - [PERSON_NAME]" at bounding box center [236, 284] width 202 height 20
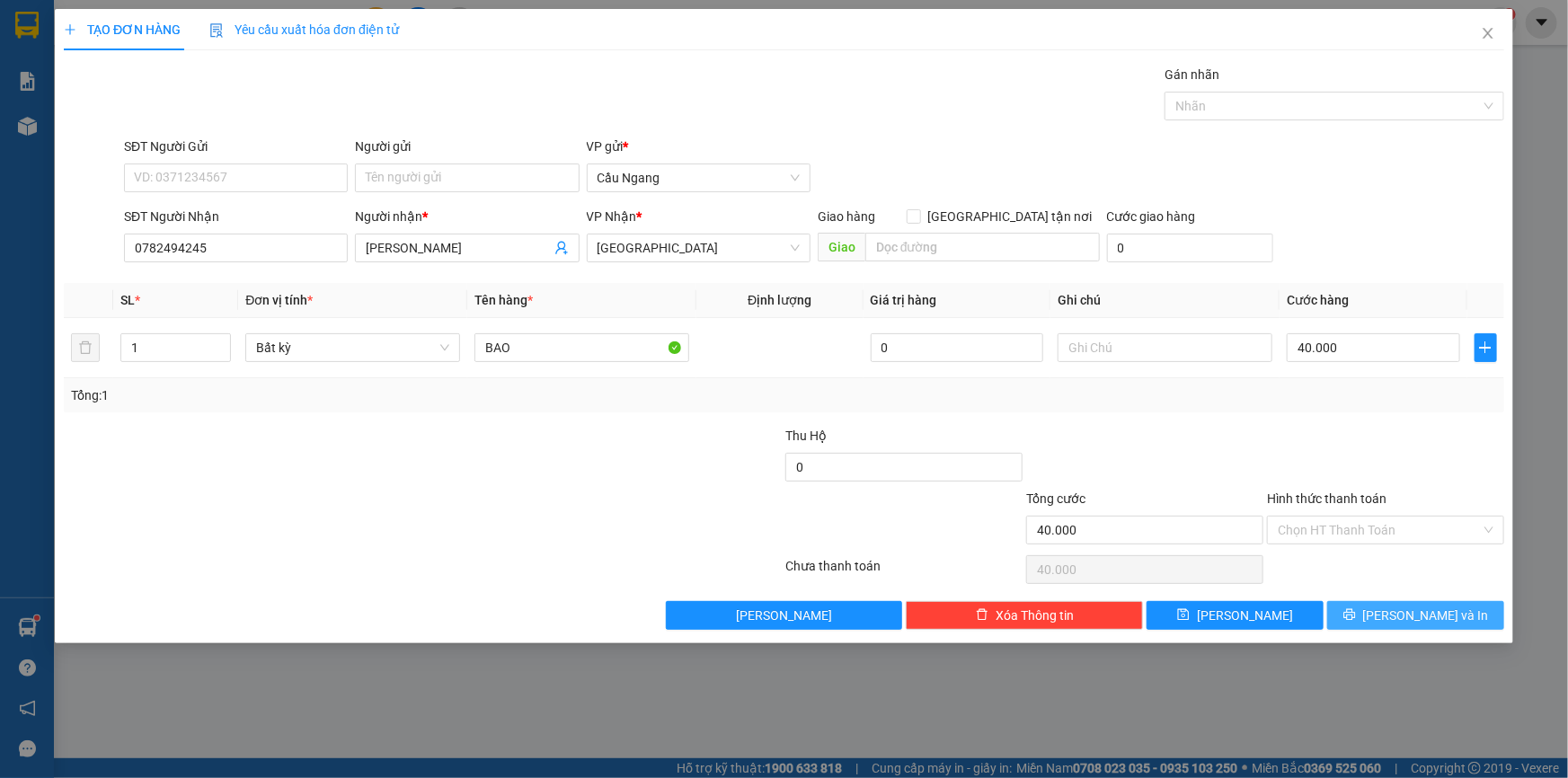
click at [1415, 624] on span "[PERSON_NAME] và In" at bounding box center [1426, 616] width 126 height 20
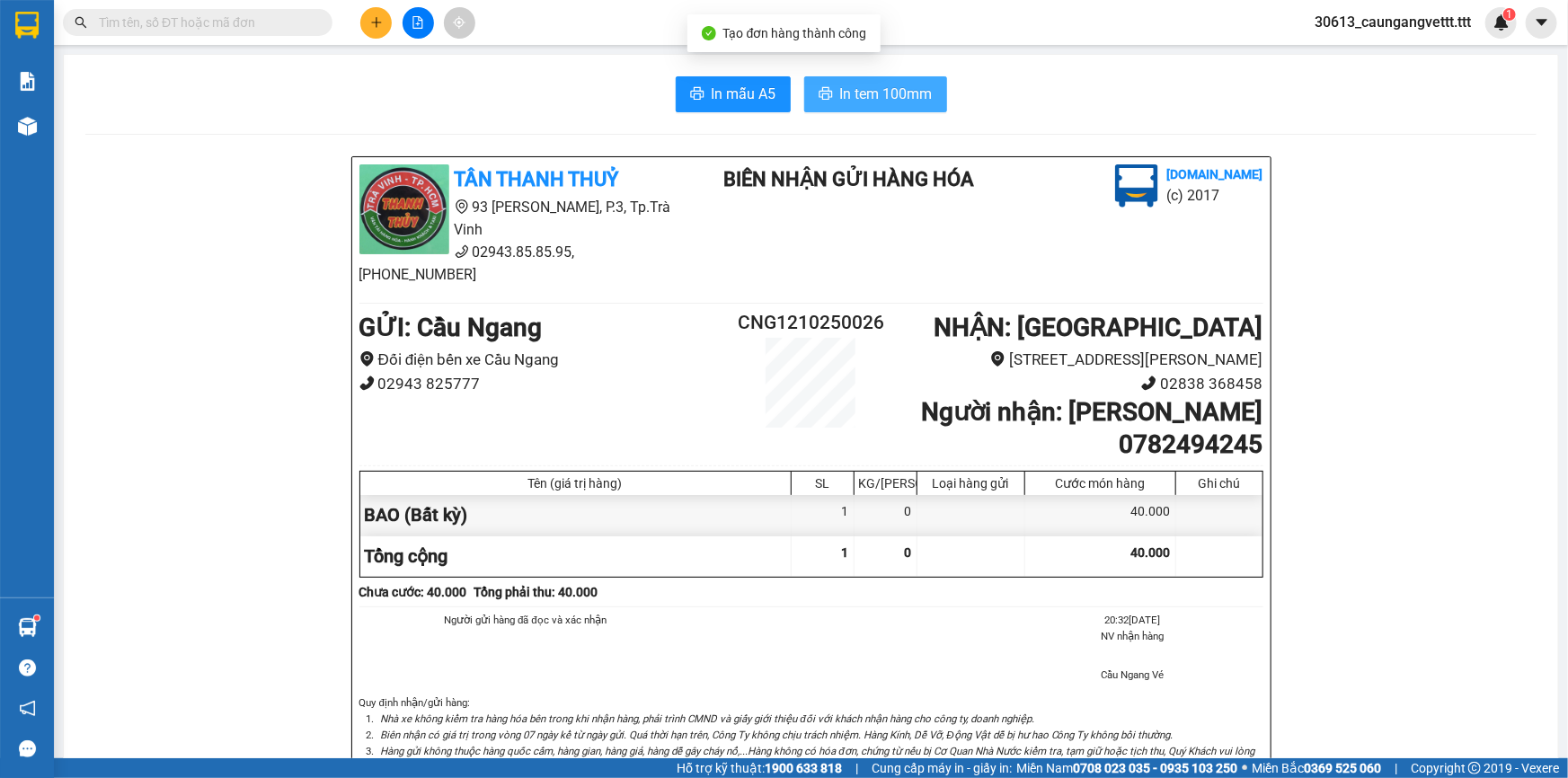
click at [851, 99] on span "In tem 100mm" at bounding box center [887, 93] width 92 height 23
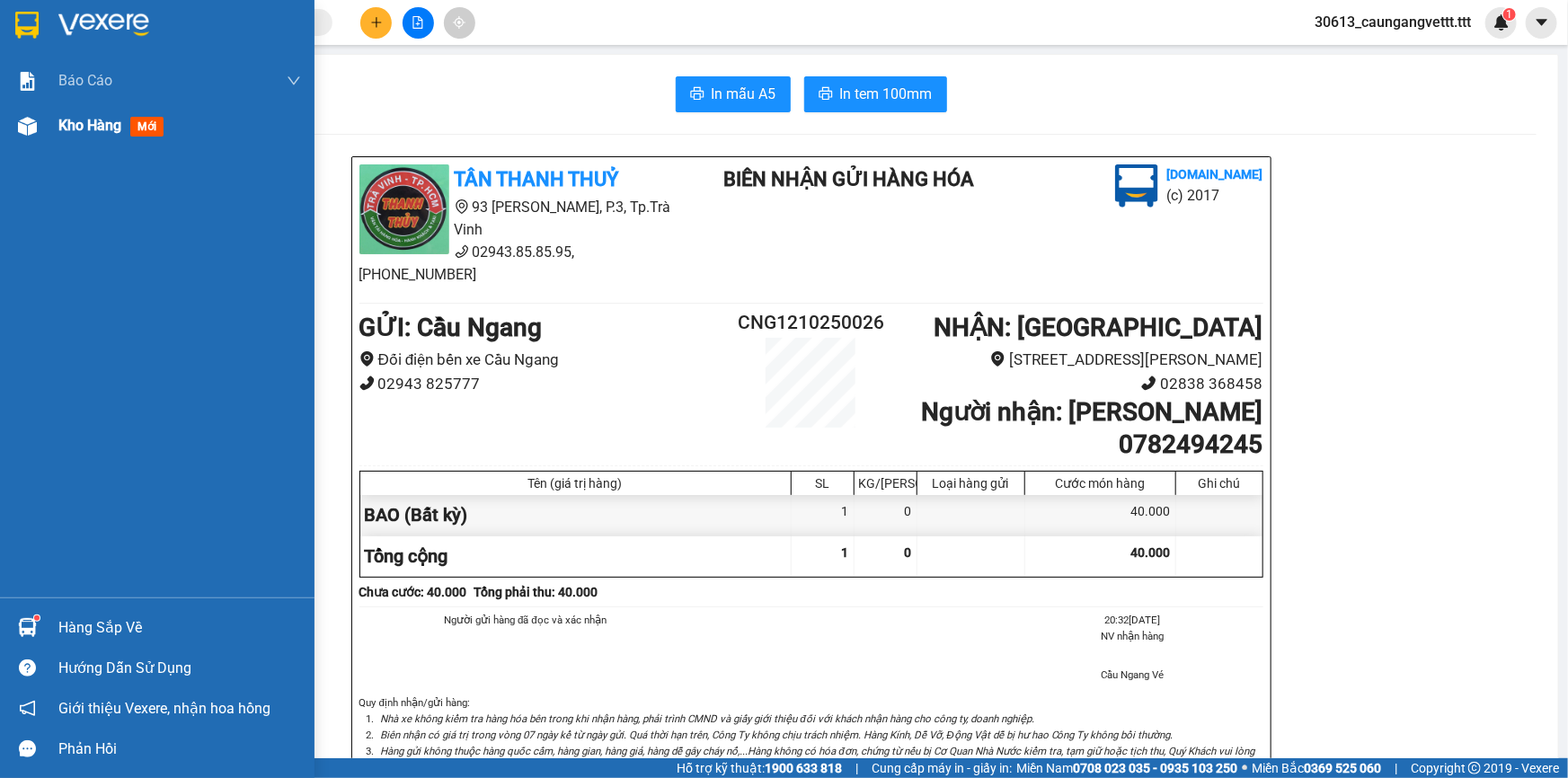
click at [83, 126] on span "Kho hàng" at bounding box center [89, 125] width 63 height 17
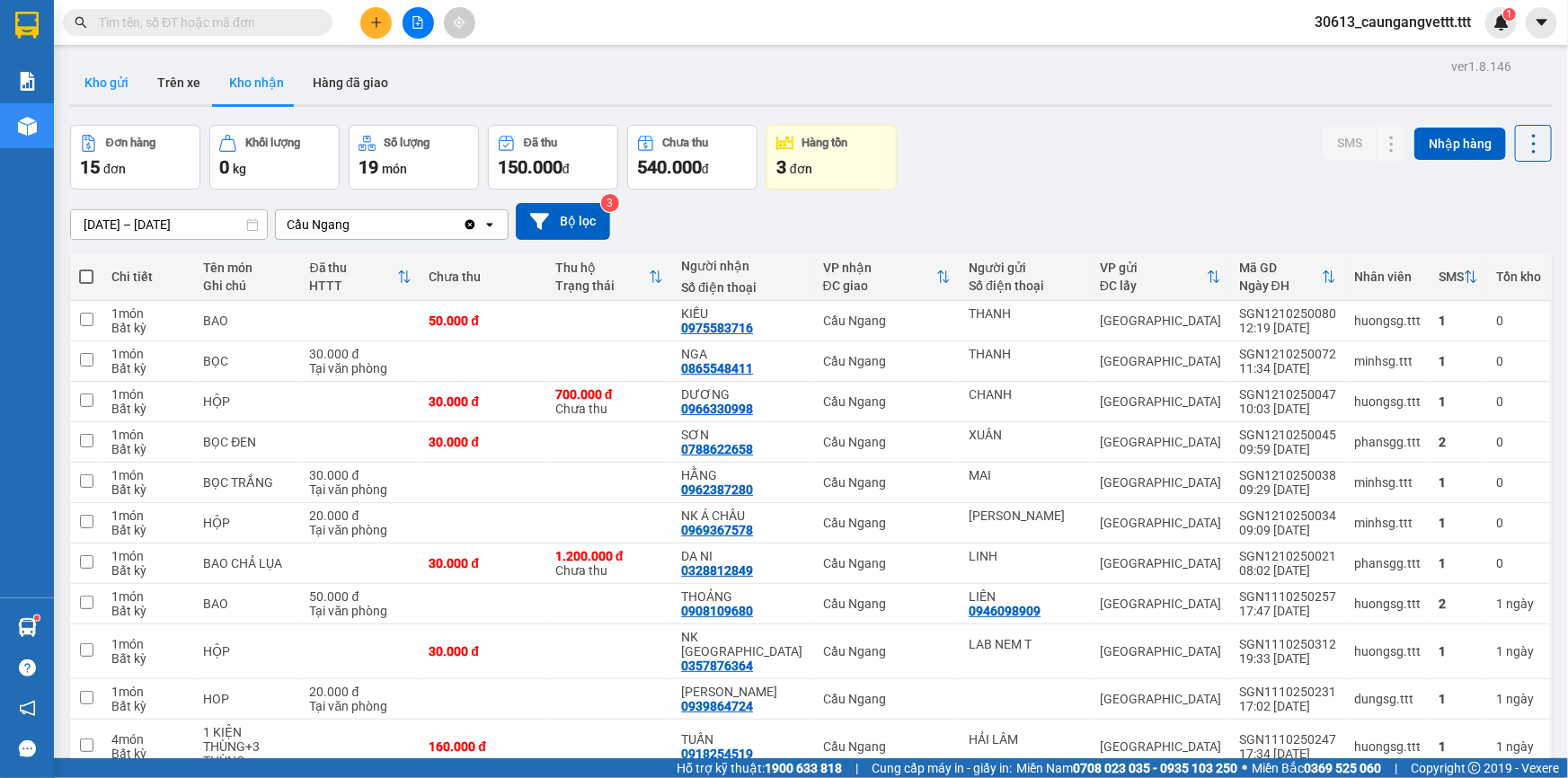
click at [95, 77] on button "Kho gửi" at bounding box center [106, 83] width 73 height 43
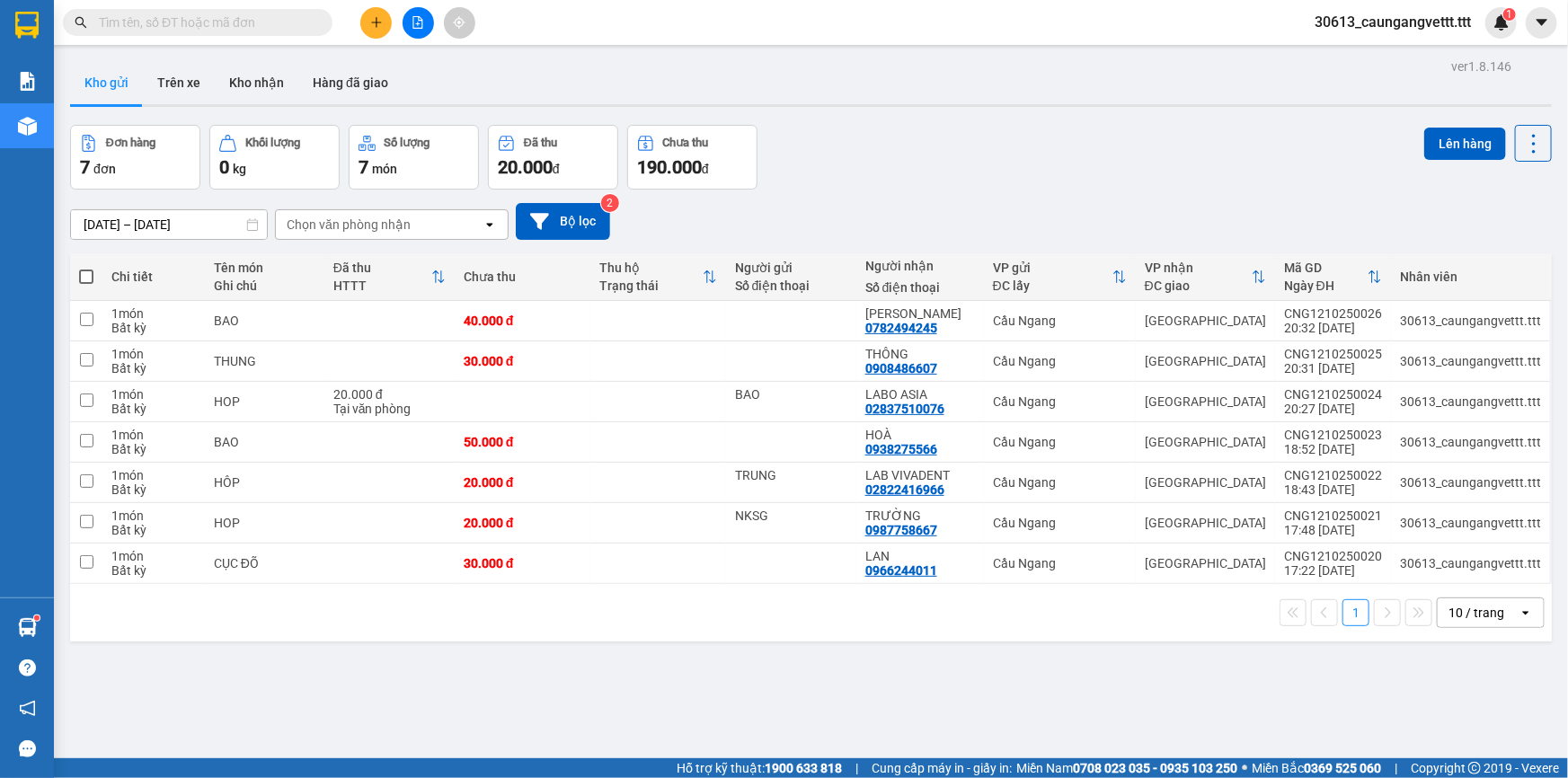
click at [1518, 616] on icon "open" at bounding box center [1525, 613] width 15 height 15
click at [1491, 580] on span "100 / trang" at bounding box center [1471, 574] width 65 height 18
click at [260, 83] on button "Kho nhận" at bounding box center [256, 83] width 83 height 43
